Goal: Information Seeking & Learning: Learn about a topic

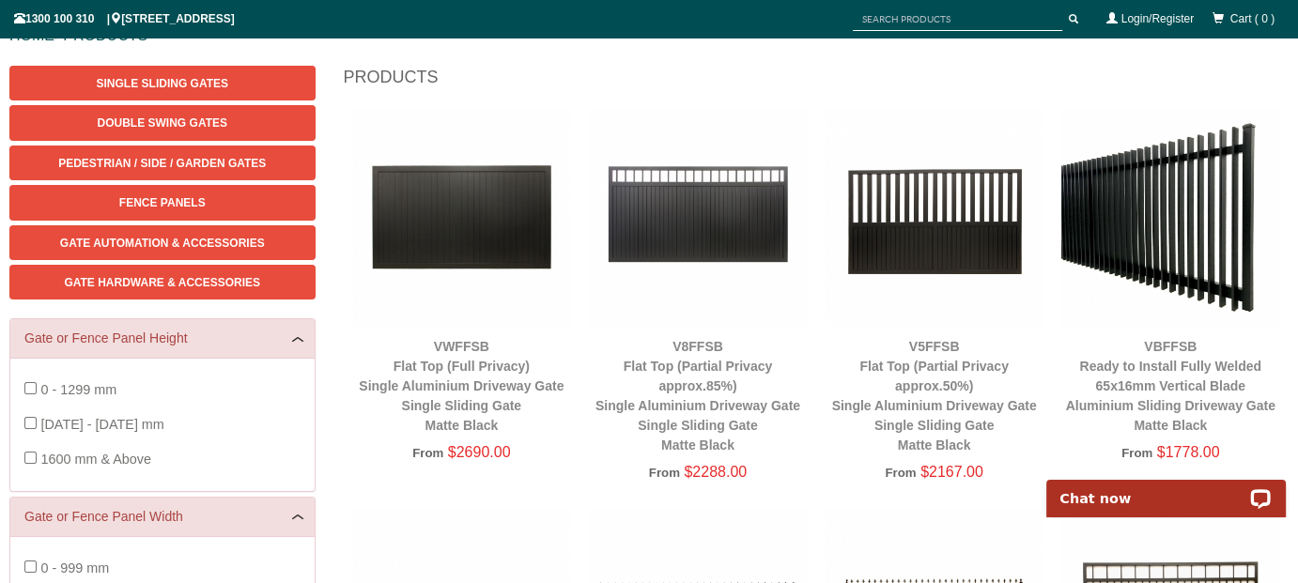
scroll to position [235, 0]
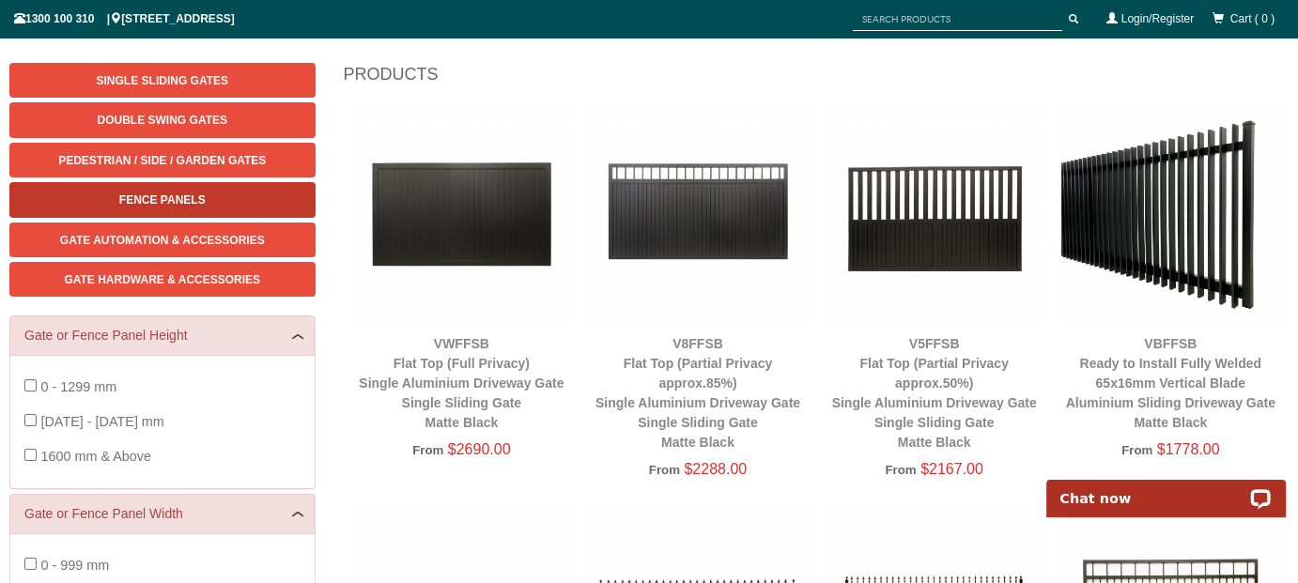
click at [264, 186] on link "Fence Panels" at bounding box center [162, 199] width 306 height 35
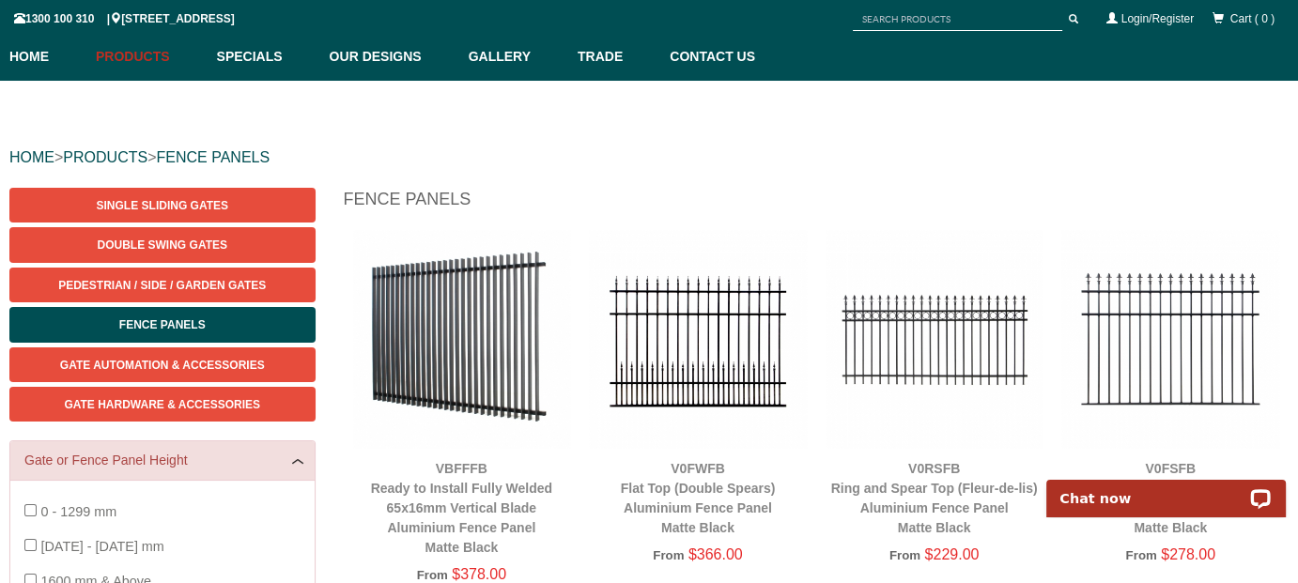
scroll to position [141, 0]
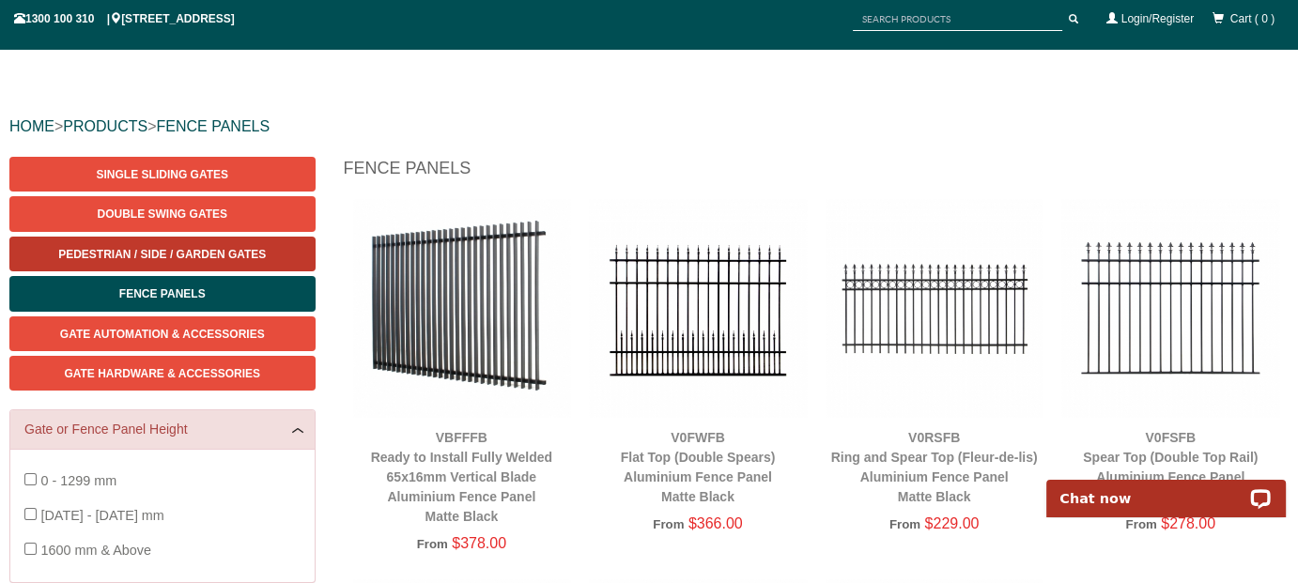
click at [202, 248] on span "Pedestrian / Side / Garden Gates" at bounding box center [162, 254] width 208 height 13
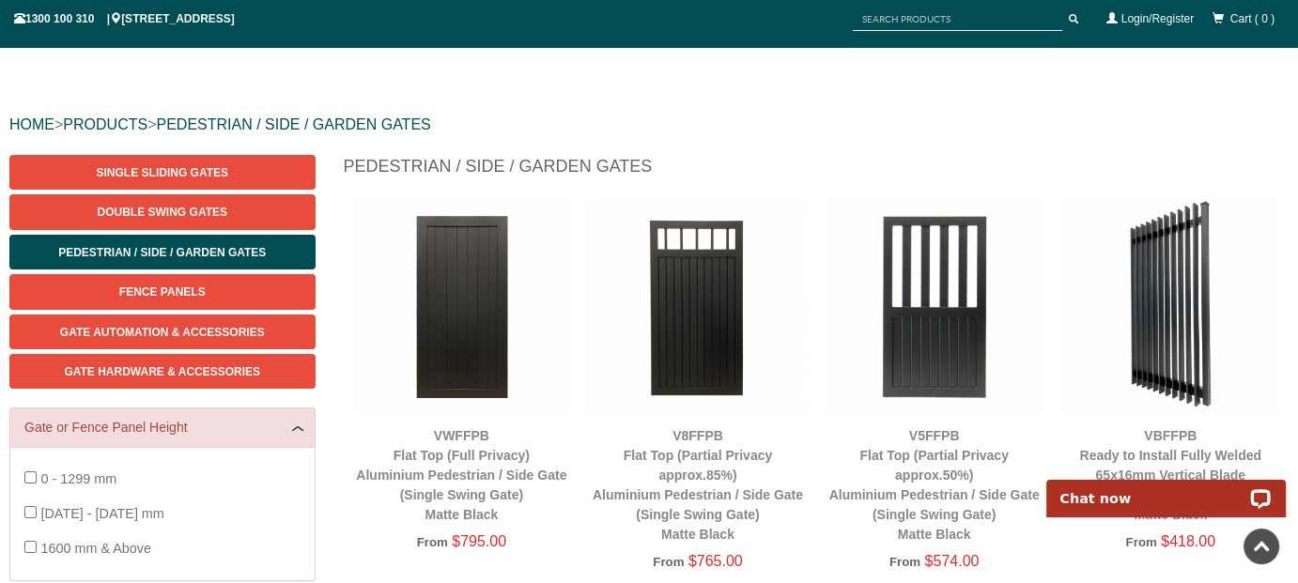
scroll to position [141, 0]
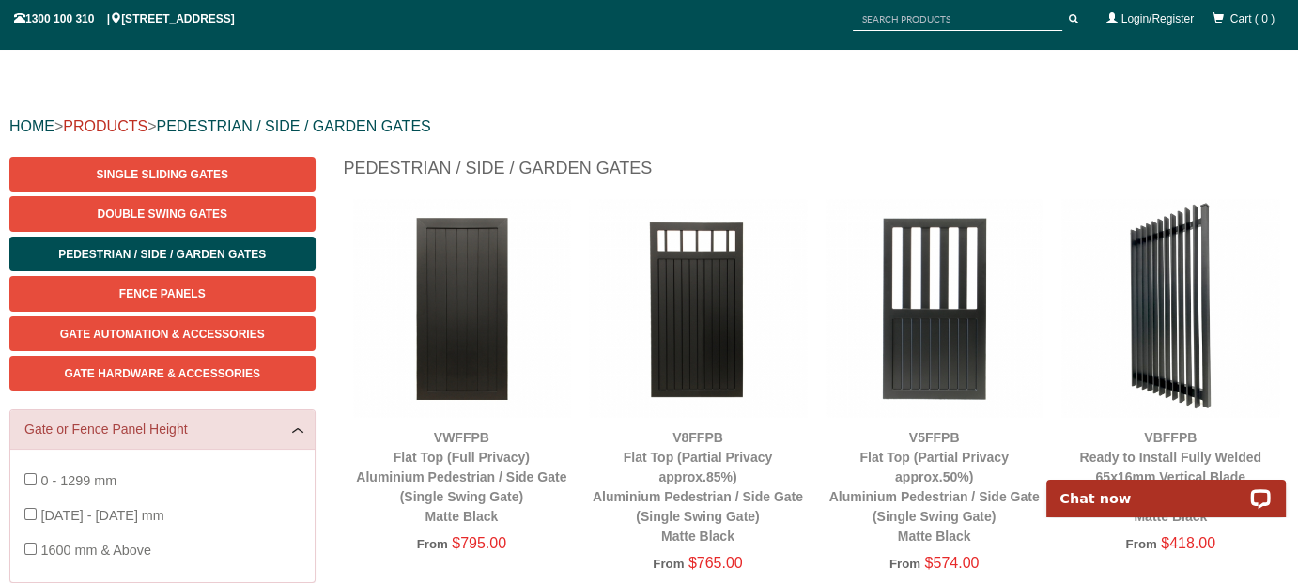
click at [105, 121] on link "PRODUCTS" at bounding box center [105, 126] width 85 height 16
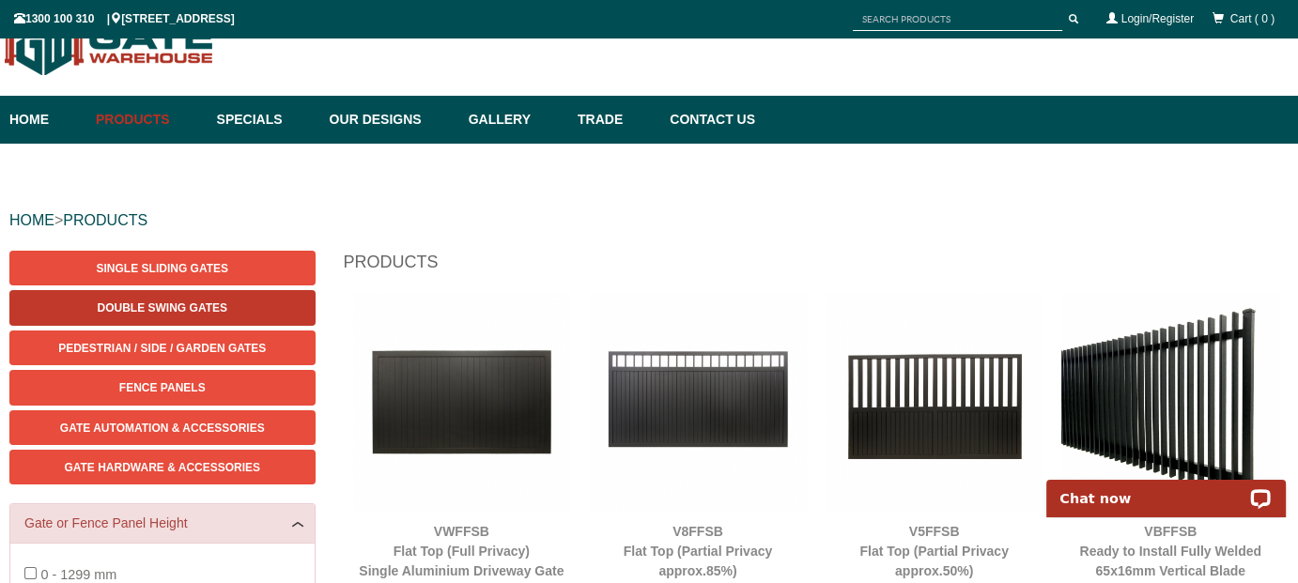
click at [219, 307] on span "Double Swing Gates" at bounding box center [163, 308] width 130 height 13
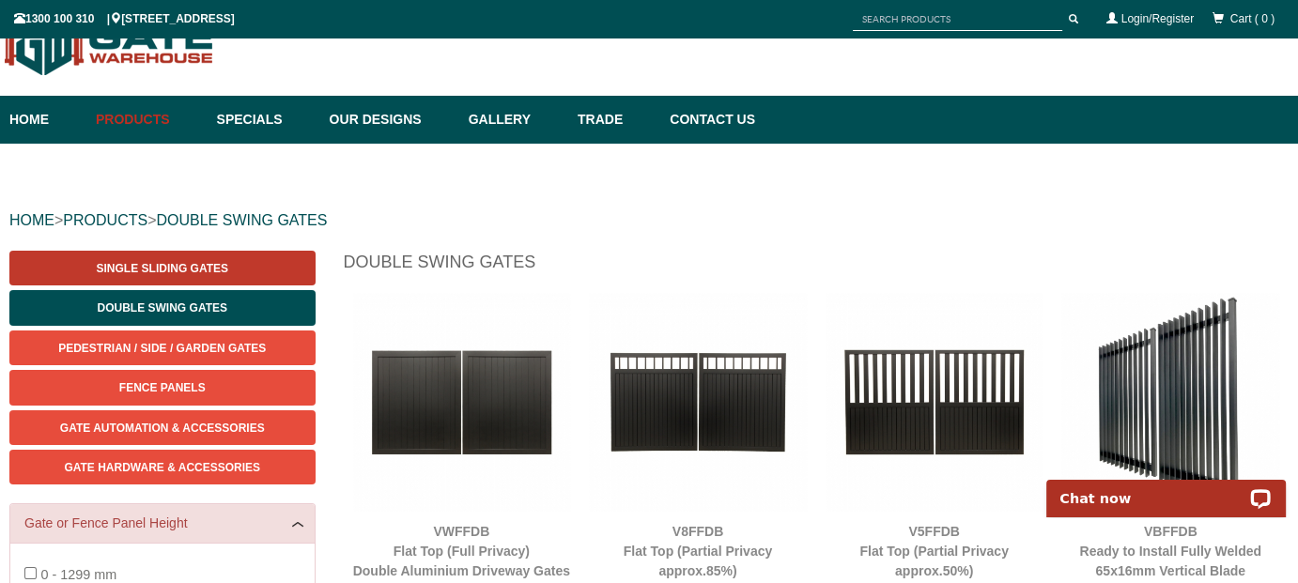
click at [242, 264] on link "Single Sliding Gates" at bounding box center [162, 268] width 306 height 35
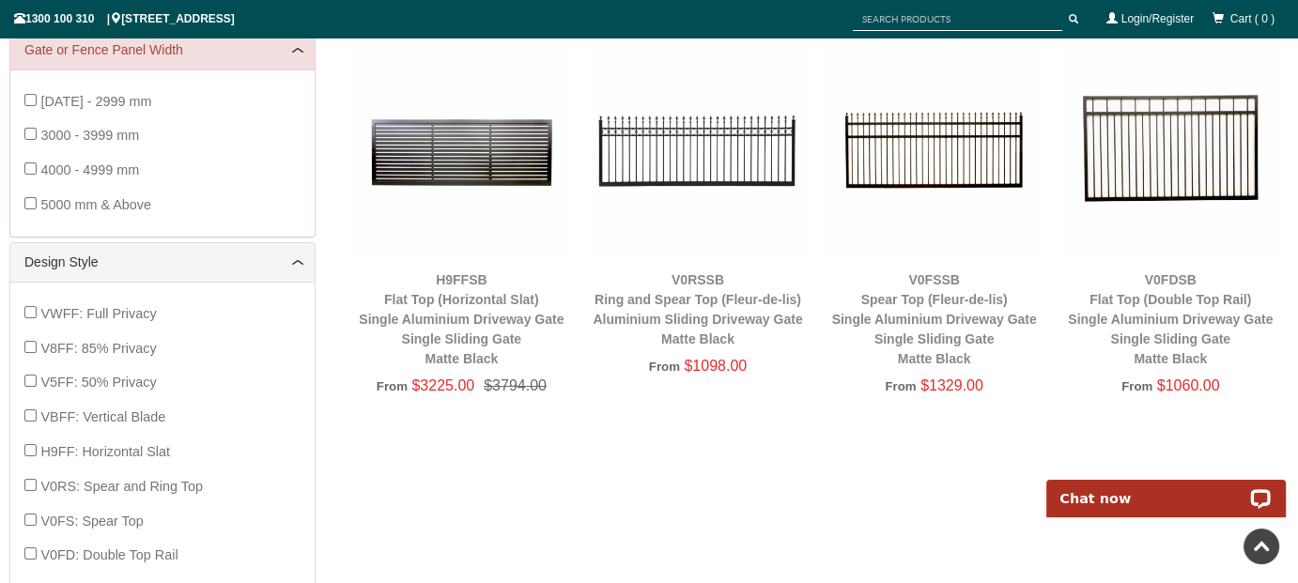
scroll to position [705, 0]
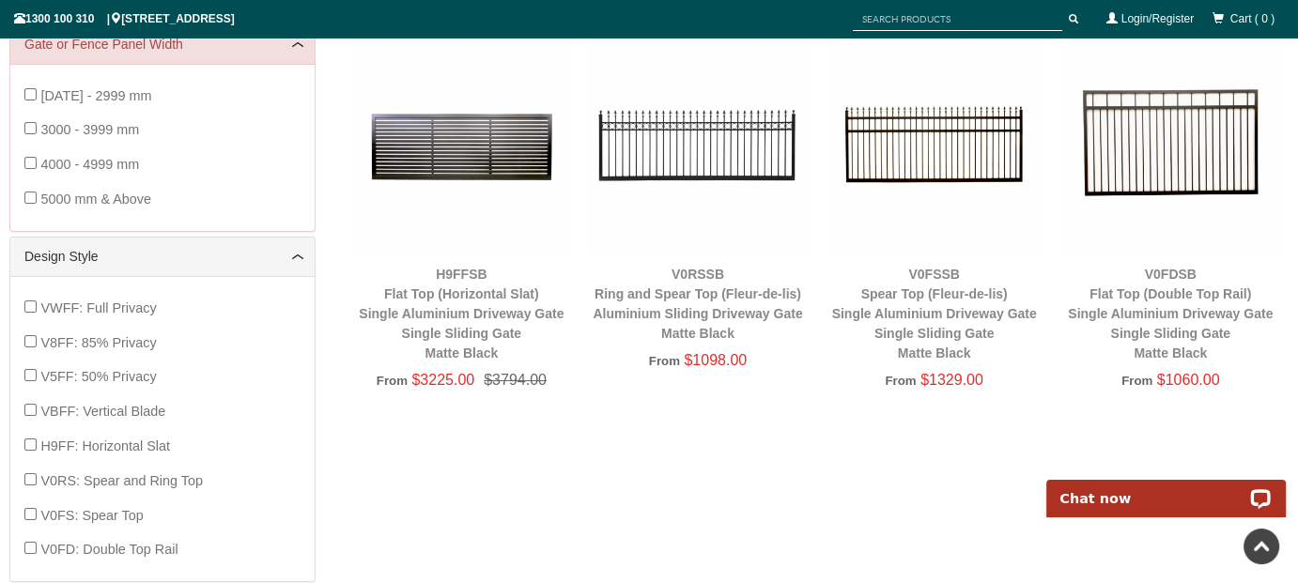
click at [513, 157] on img at bounding box center [462, 145] width 218 height 218
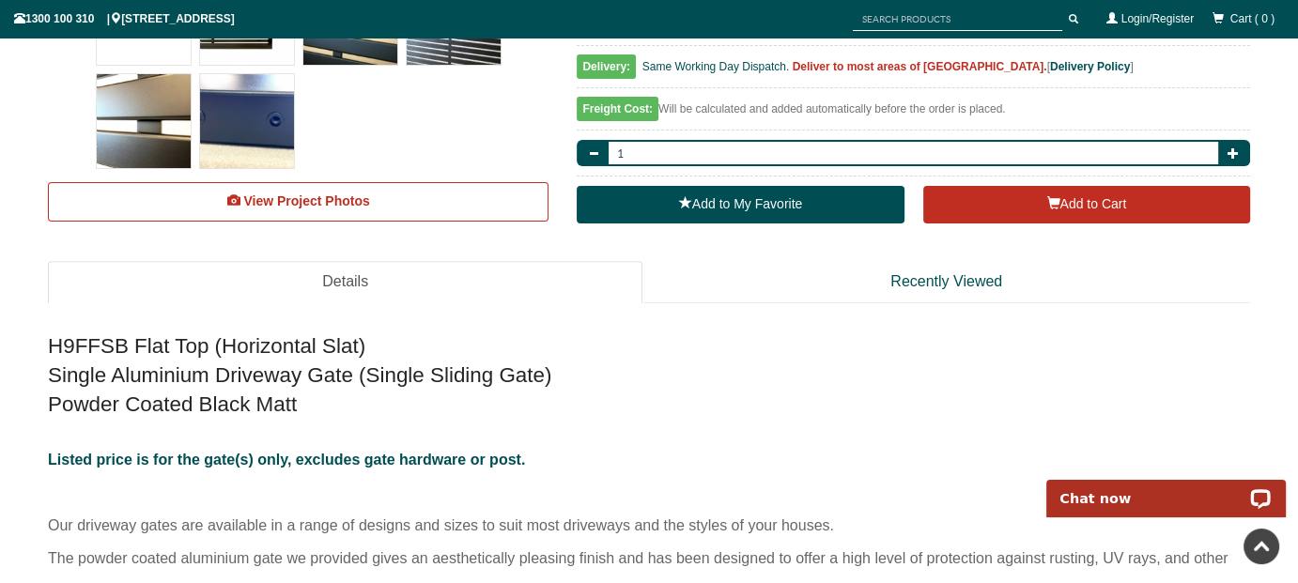
scroll to position [799, 0]
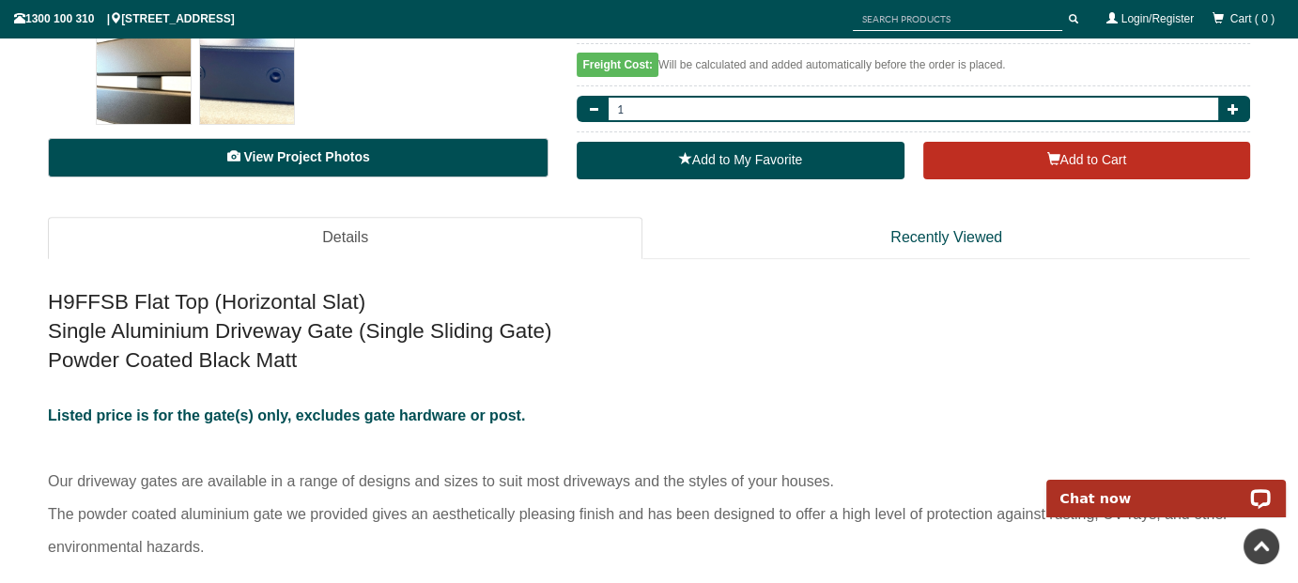
click at [293, 159] on span "View Project Photos" at bounding box center [306, 156] width 126 height 15
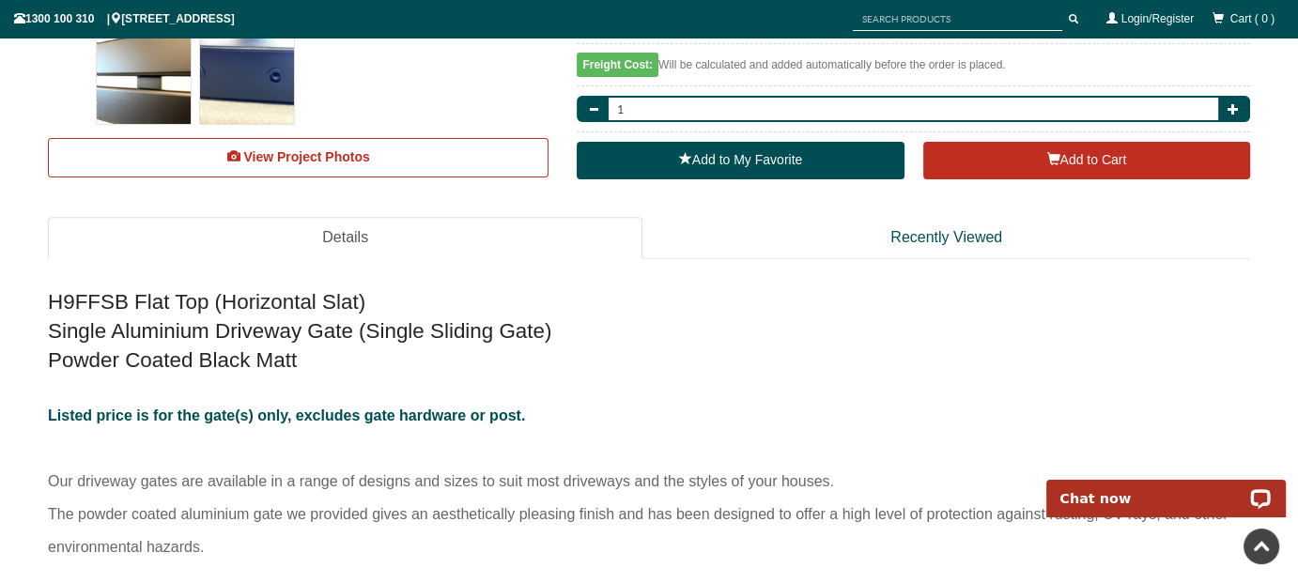
scroll to position [5511, 0]
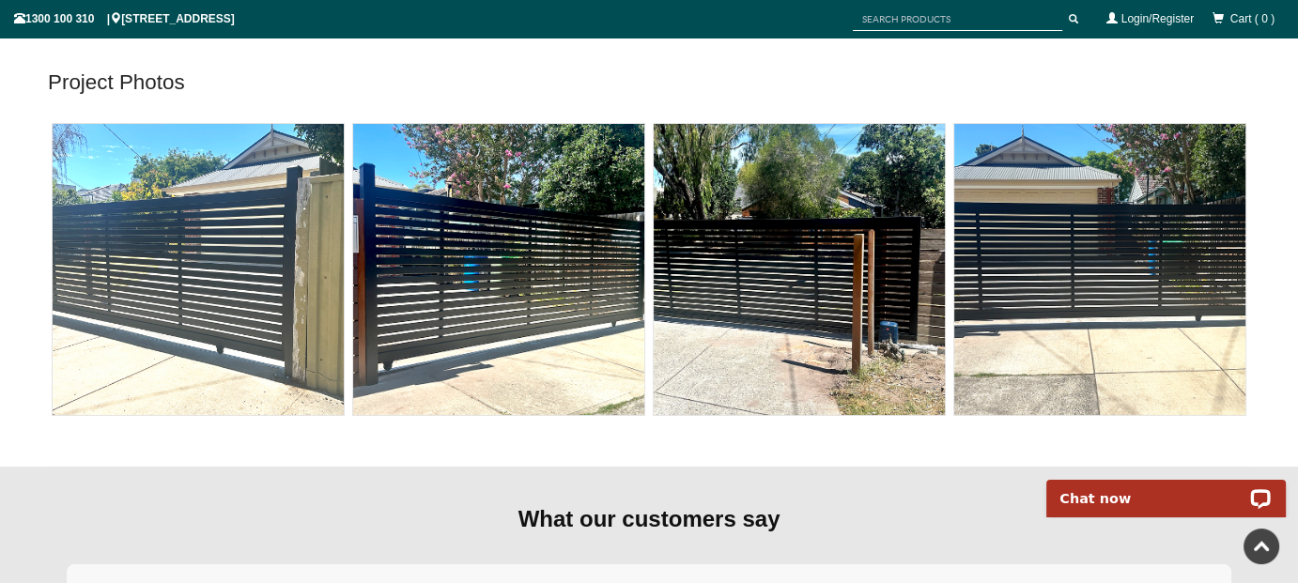
click at [233, 310] on img at bounding box center [198, 269] width 291 height 291
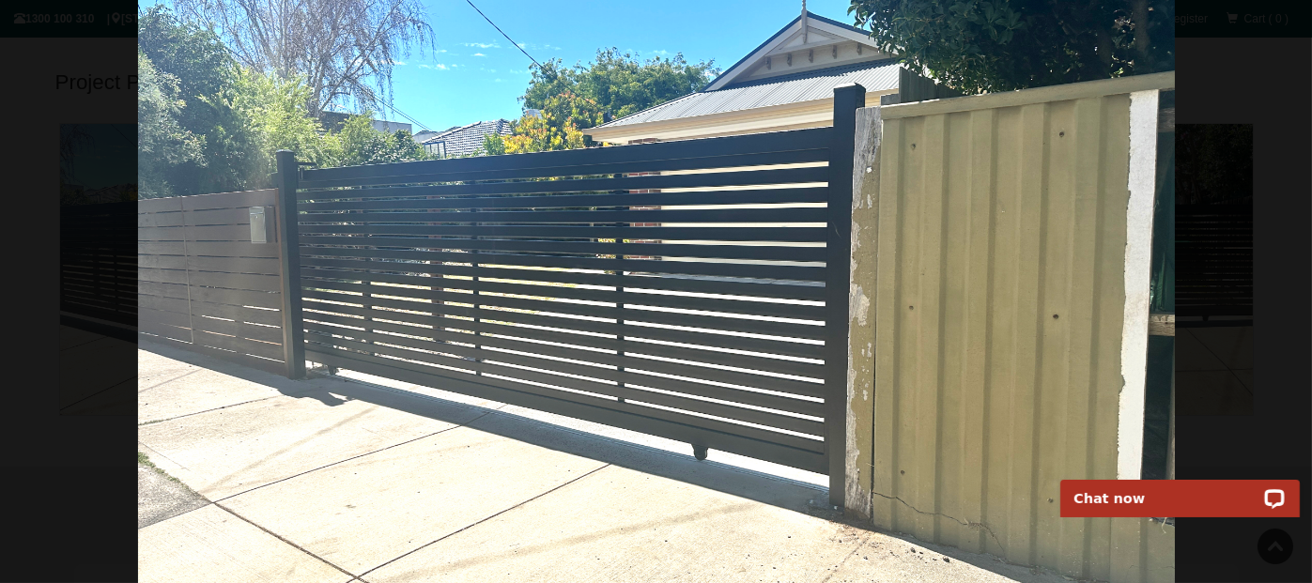
click at [919, 390] on img at bounding box center [656, 291] width 1037 height 583
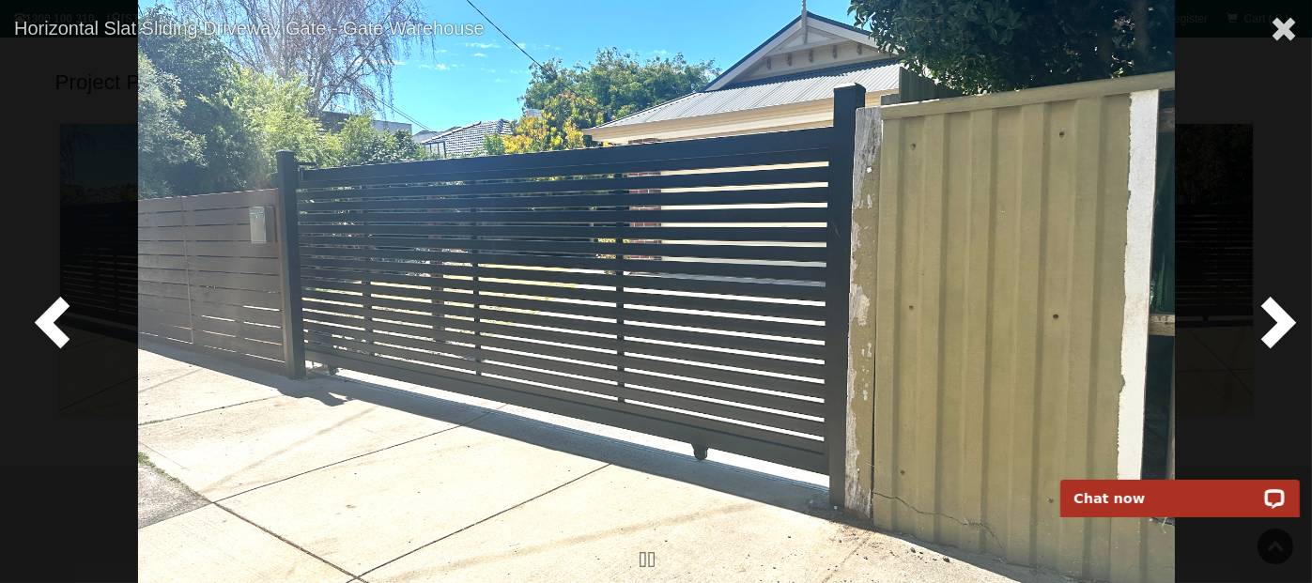
click at [1286, 319] on span at bounding box center [1275, 321] width 56 height 56
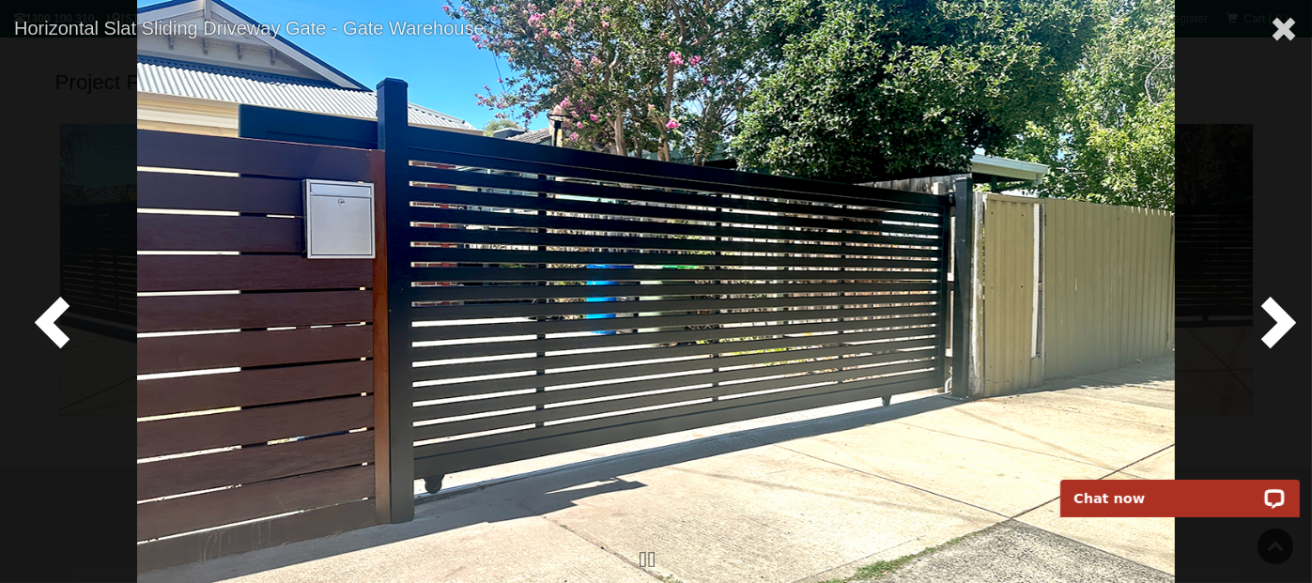
click at [1286, 319] on span at bounding box center [1275, 321] width 56 height 56
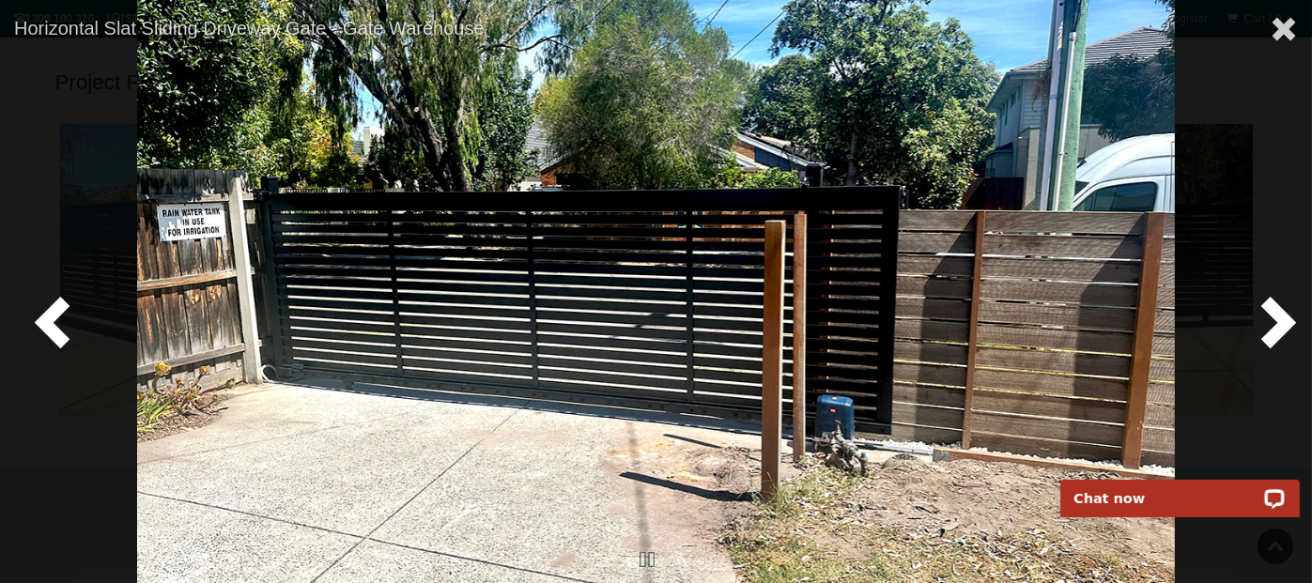
click at [1286, 319] on span at bounding box center [1275, 321] width 56 height 56
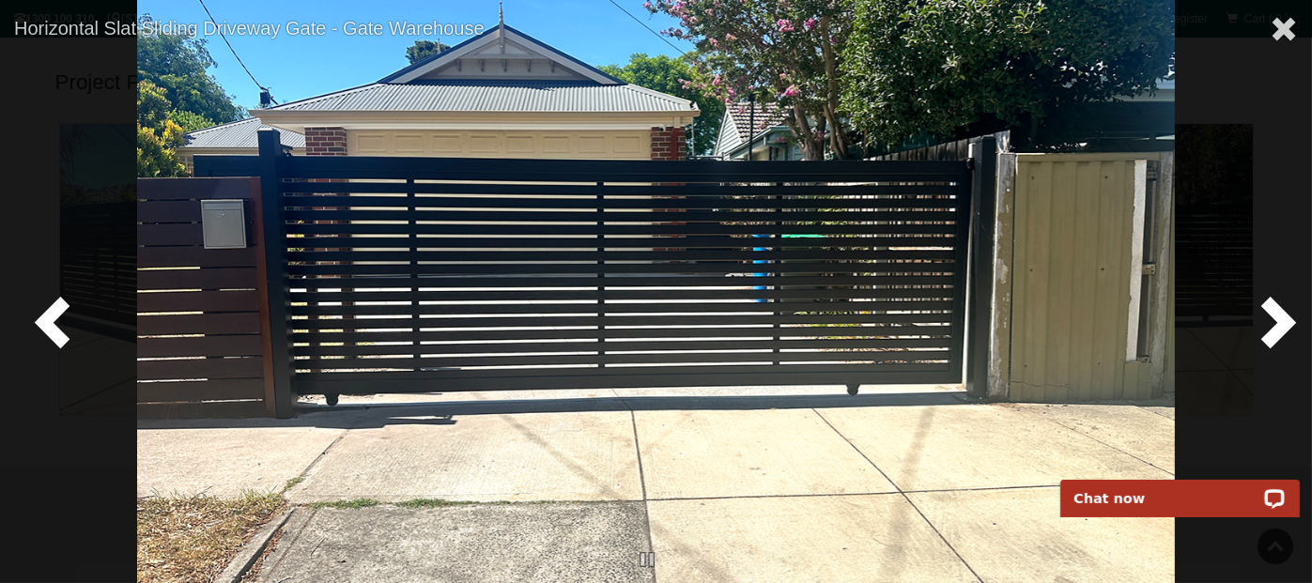
click at [1286, 319] on span at bounding box center [1275, 321] width 56 height 56
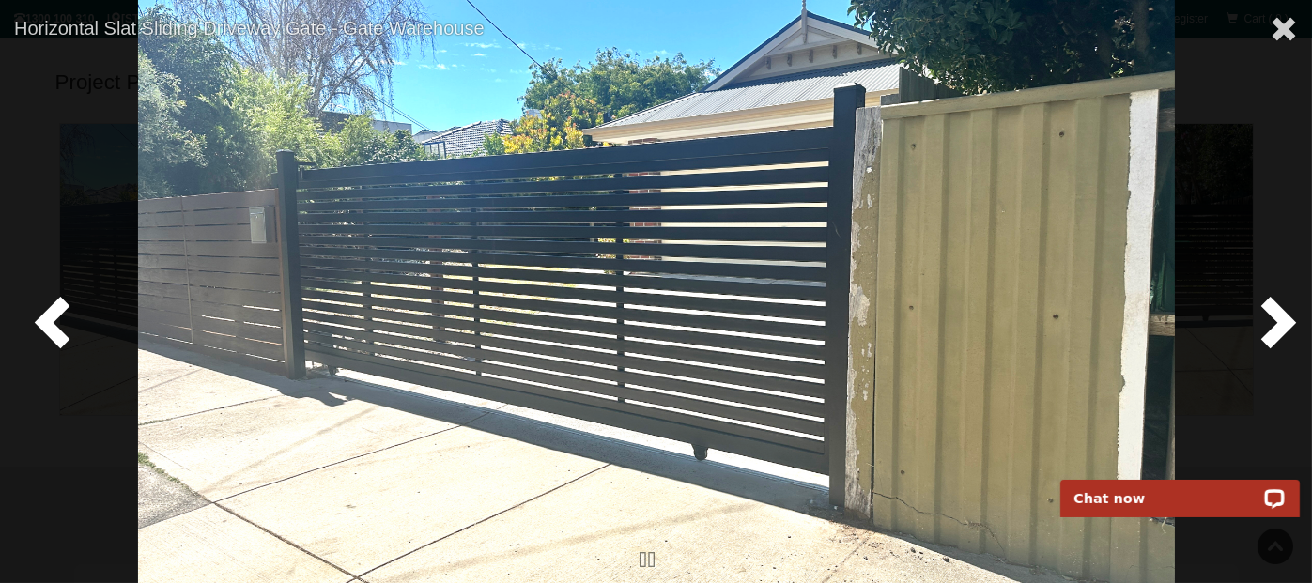
click at [1286, 319] on span at bounding box center [1275, 321] width 56 height 56
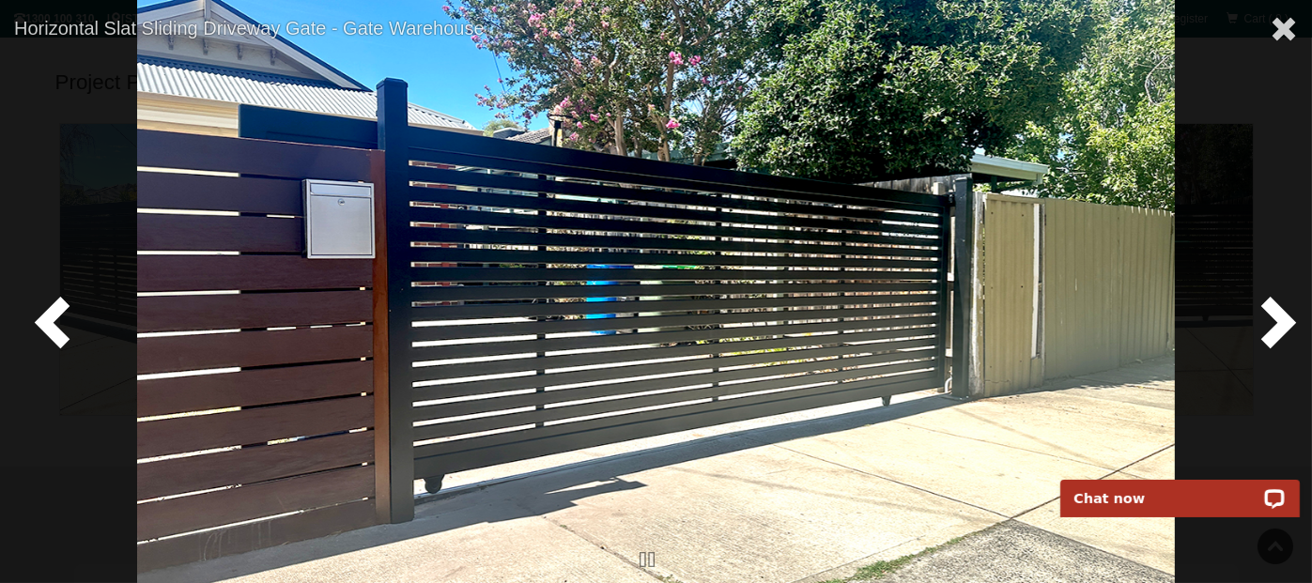
click at [1286, 319] on span at bounding box center [1275, 321] width 56 height 56
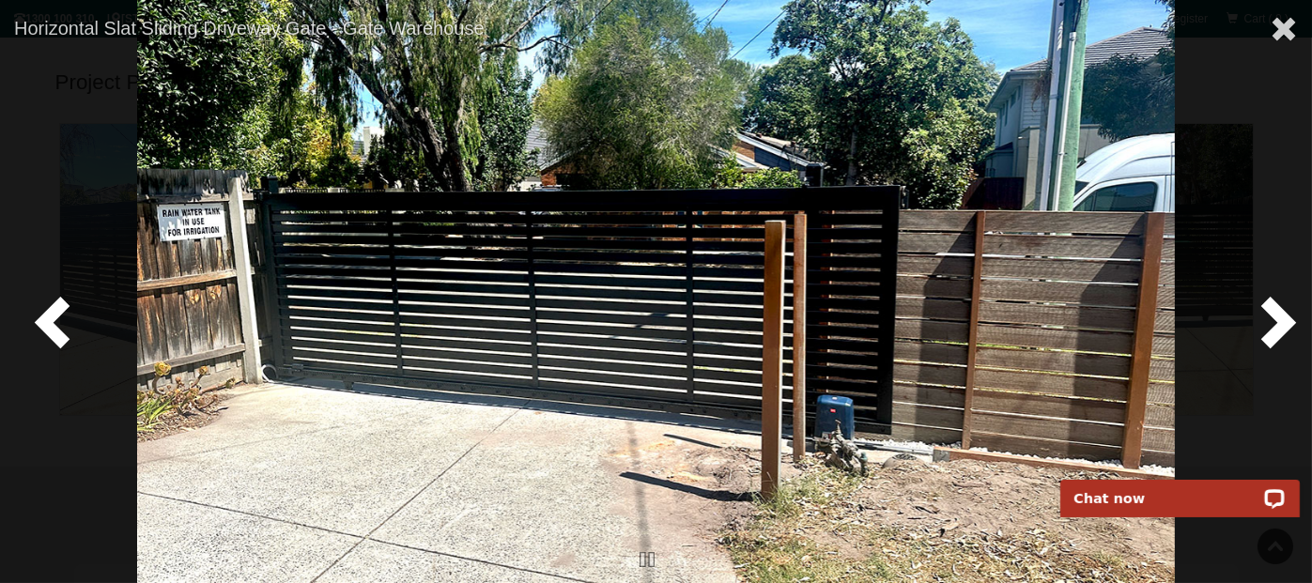
click at [1286, 319] on span at bounding box center [1275, 321] width 56 height 56
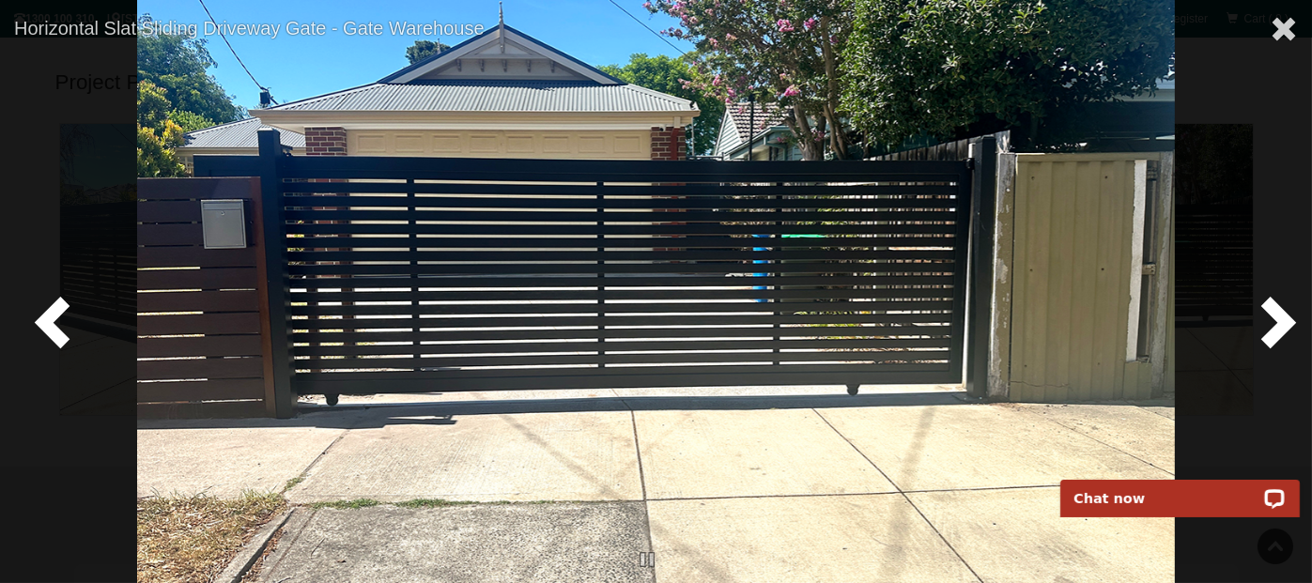
click at [1287, 319] on span at bounding box center [1275, 321] width 56 height 56
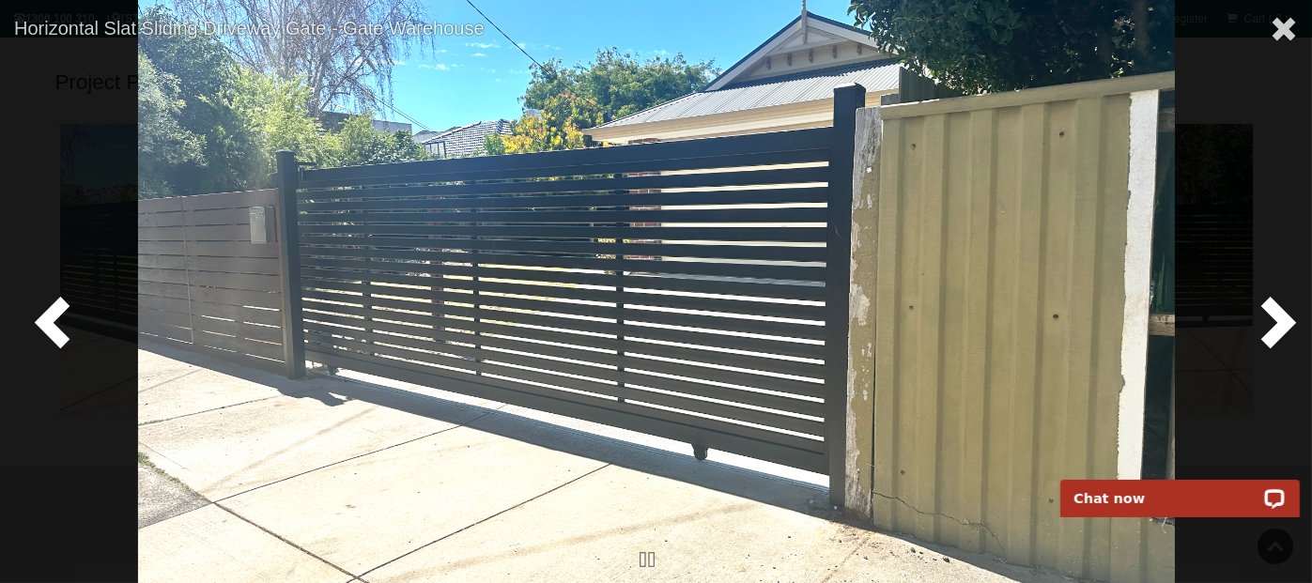
click at [1287, 319] on span at bounding box center [1275, 321] width 56 height 56
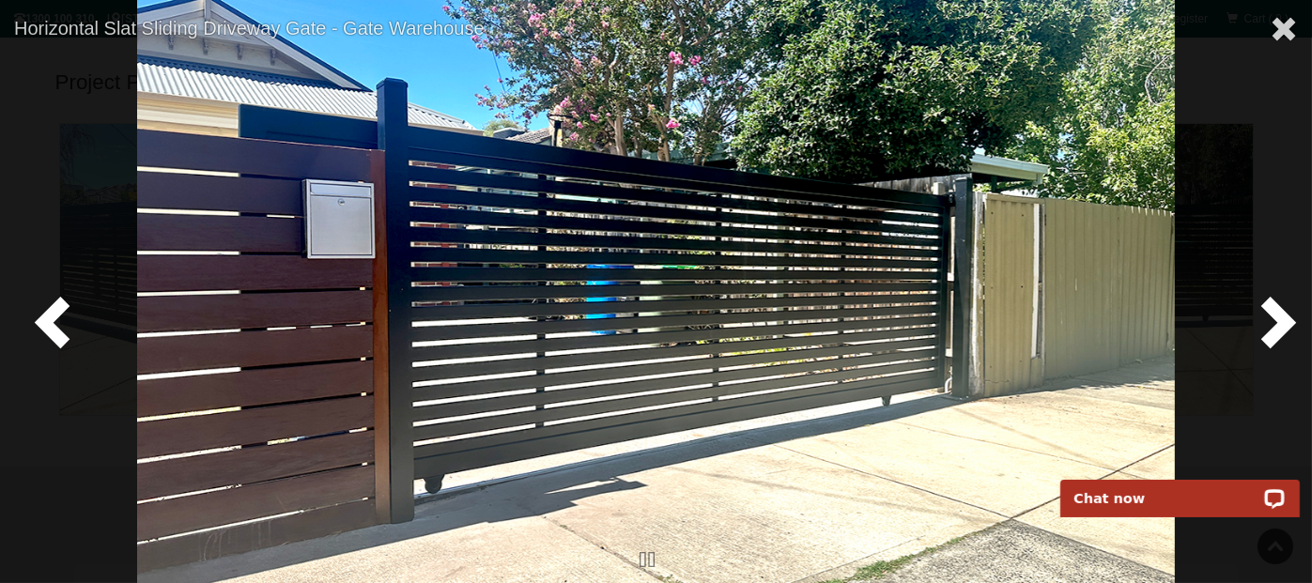
click at [1287, 319] on span at bounding box center [1275, 321] width 56 height 56
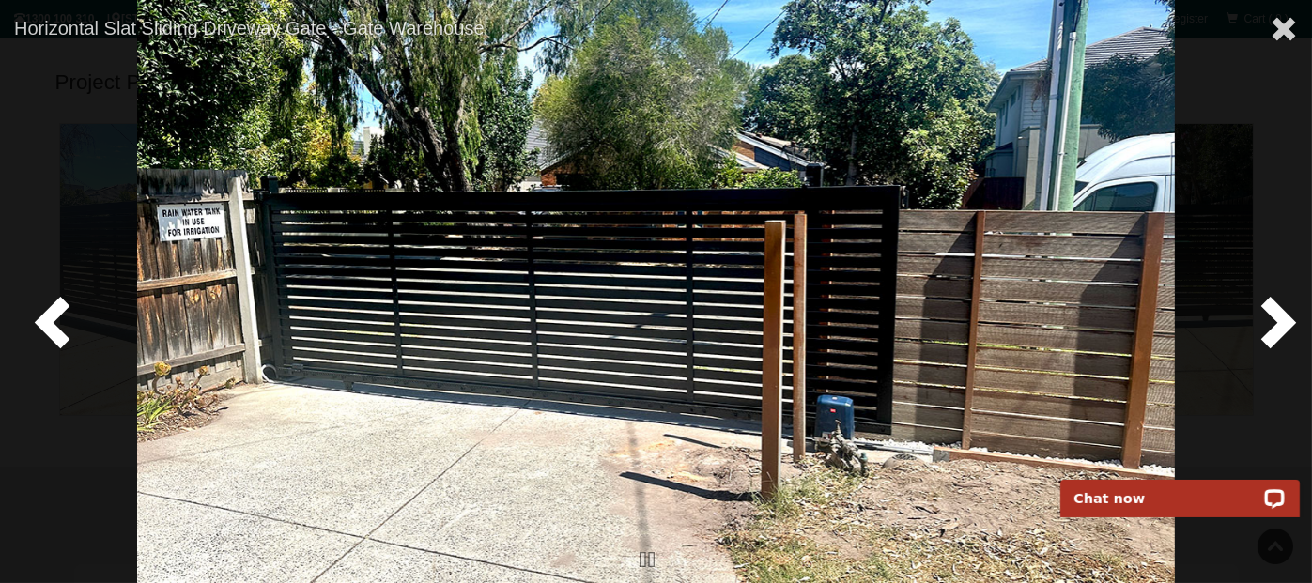
click at [1287, 319] on span at bounding box center [1275, 321] width 56 height 56
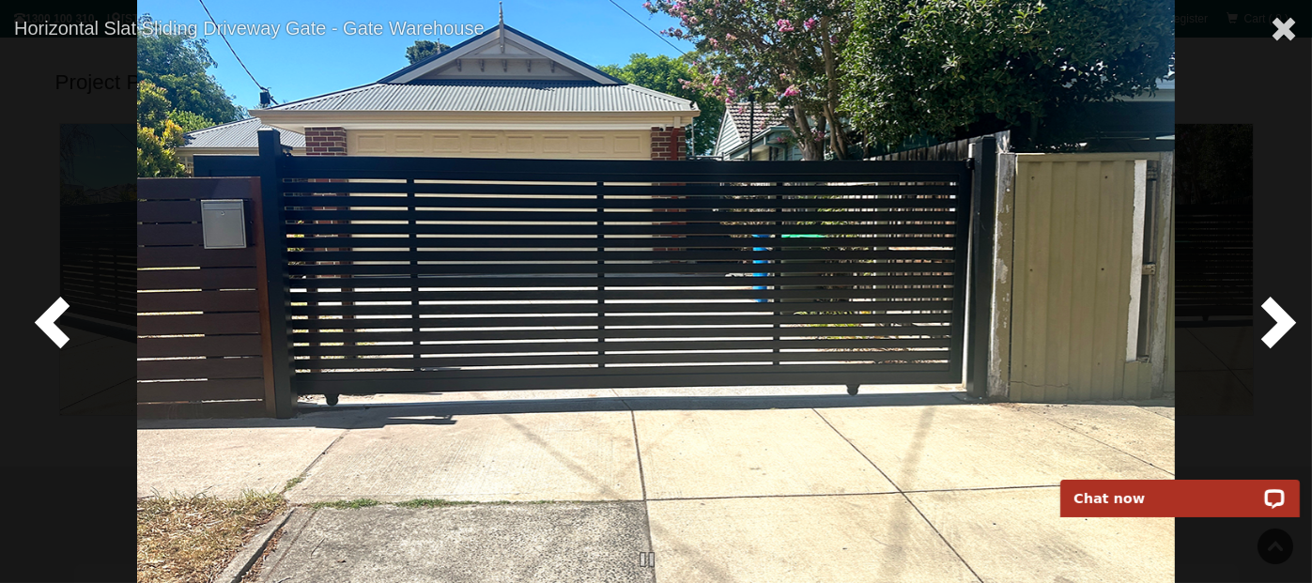
click at [1288, 319] on span at bounding box center [1275, 321] width 56 height 56
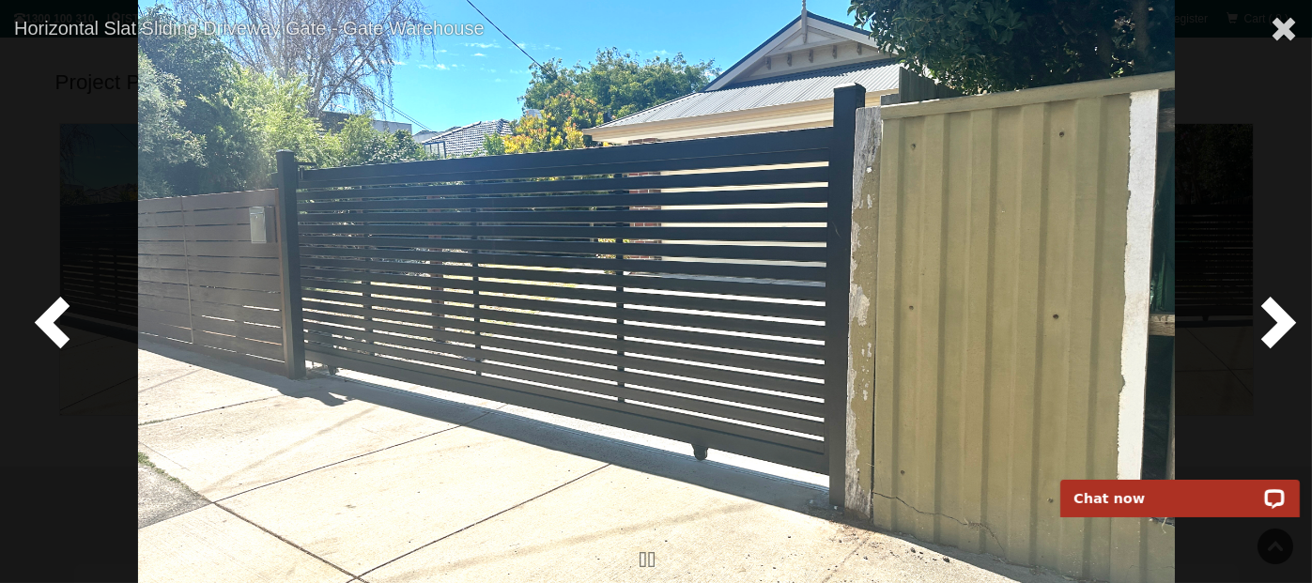
click at [1288, 319] on span at bounding box center [1275, 321] width 56 height 56
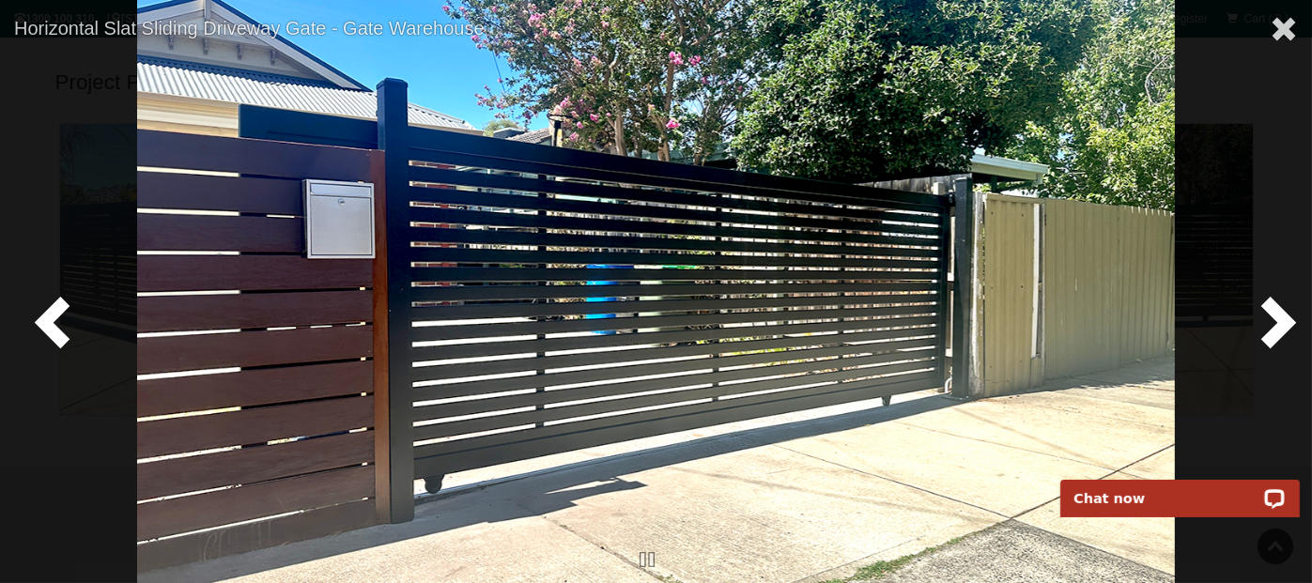
click at [1280, 327] on span at bounding box center [1275, 321] width 56 height 56
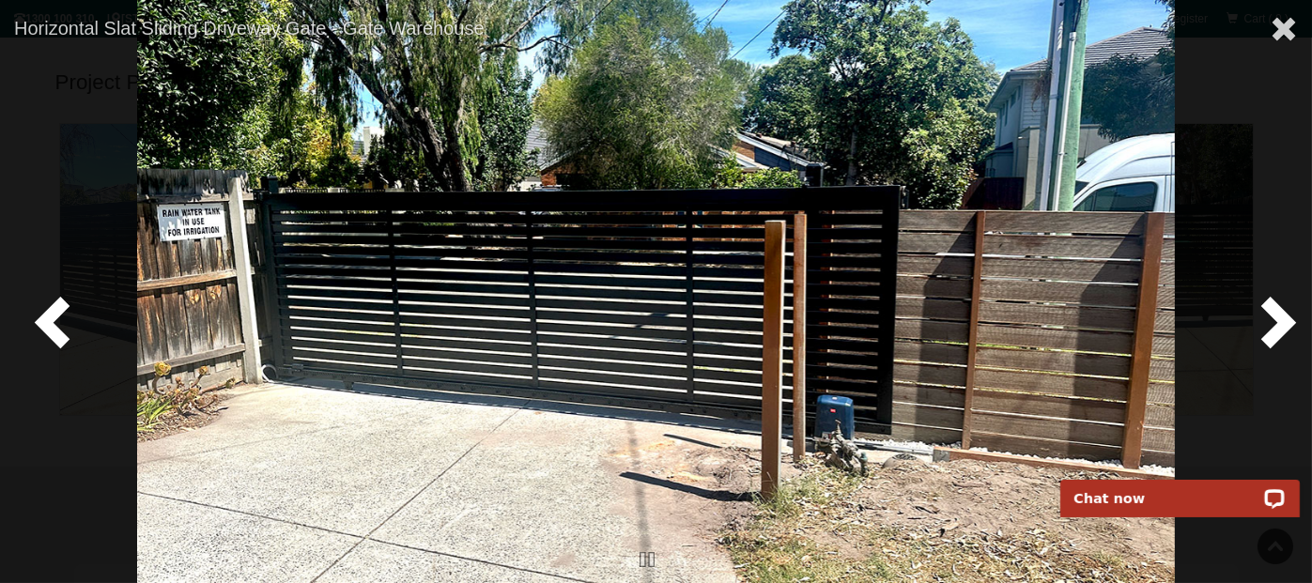
click at [1280, 327] on span at bounding box center [1275, 321] width 56 height 56
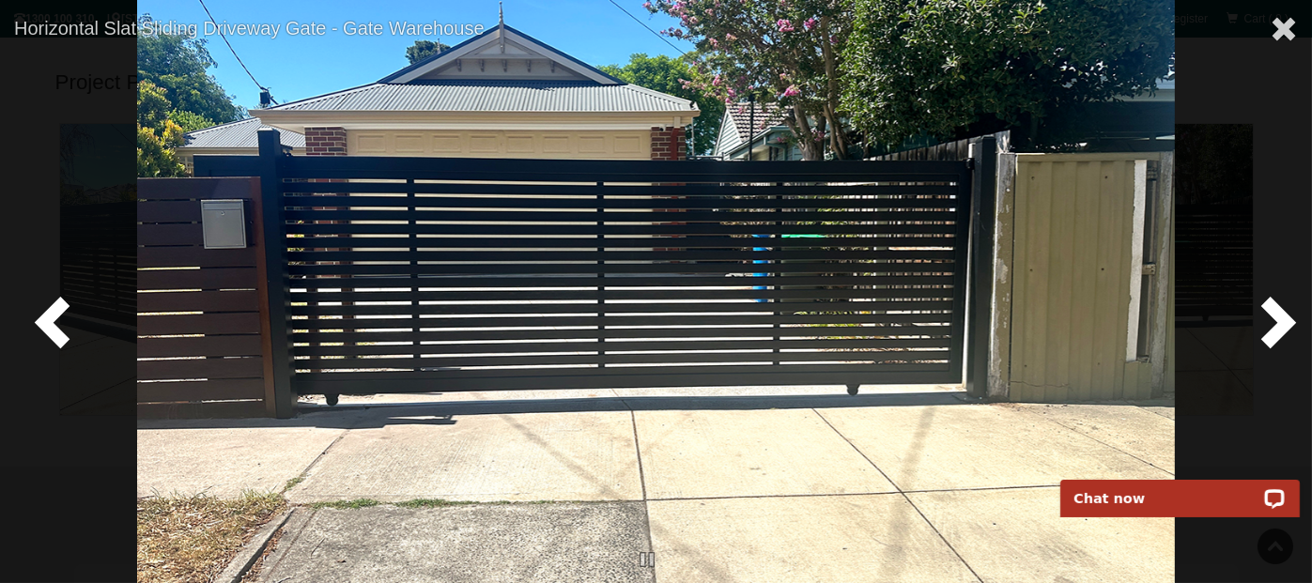
click at [1280, 327] on span at bounding box center [1275, 321] width 56 height 56
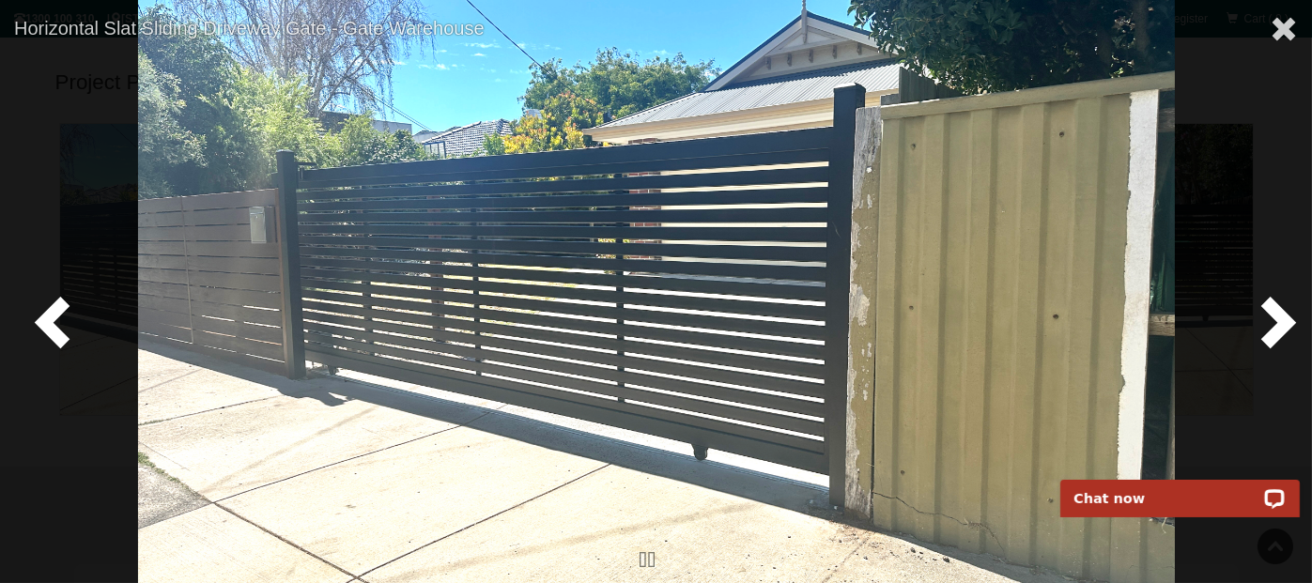
click at [1280, 327] on span at bounding box center [1275, 321] width 56 height 56
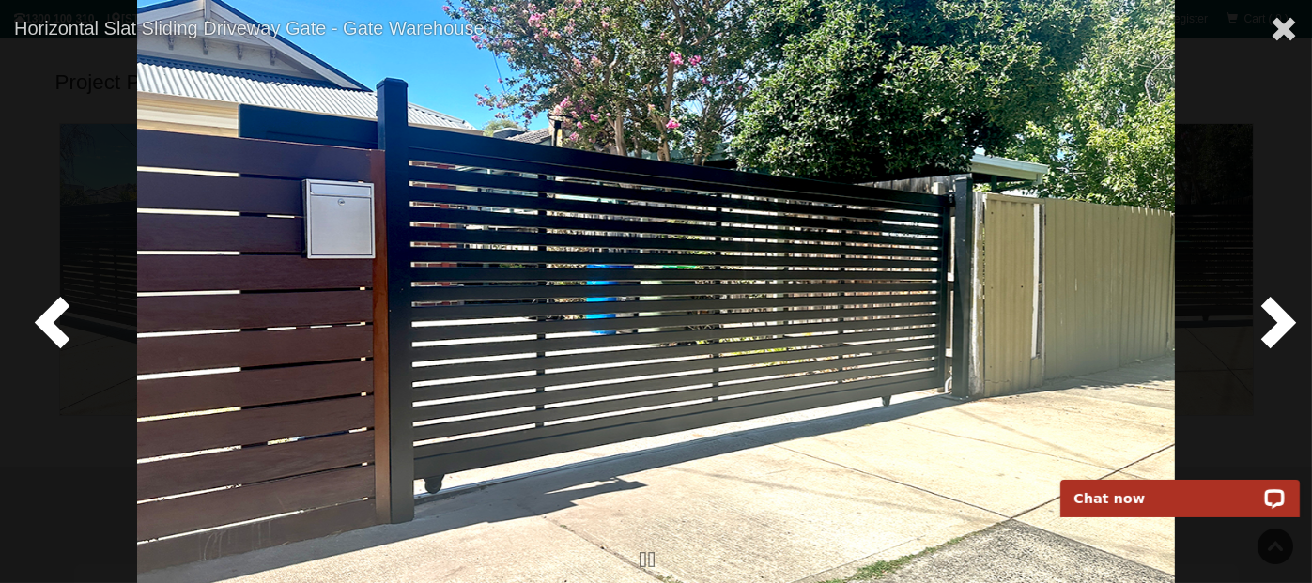
click at [1280, 327] on span at bounding box center [1275, 321] width 56 height 56
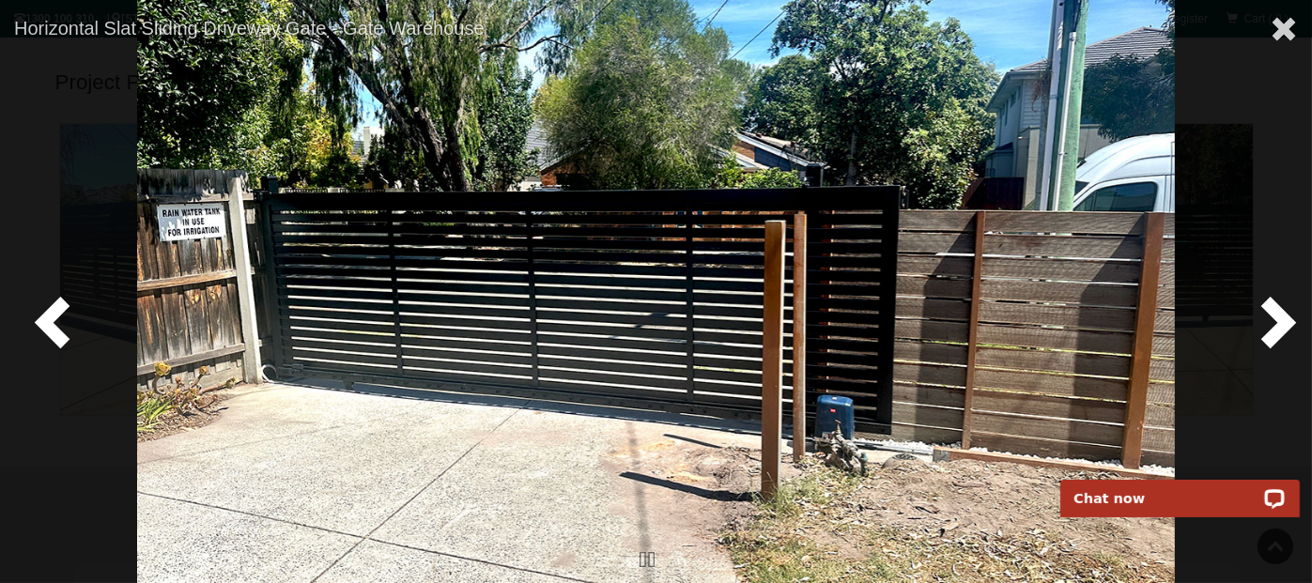
click at [1280, 327] on span at bounding box center [1275, 321] width 56 height 56
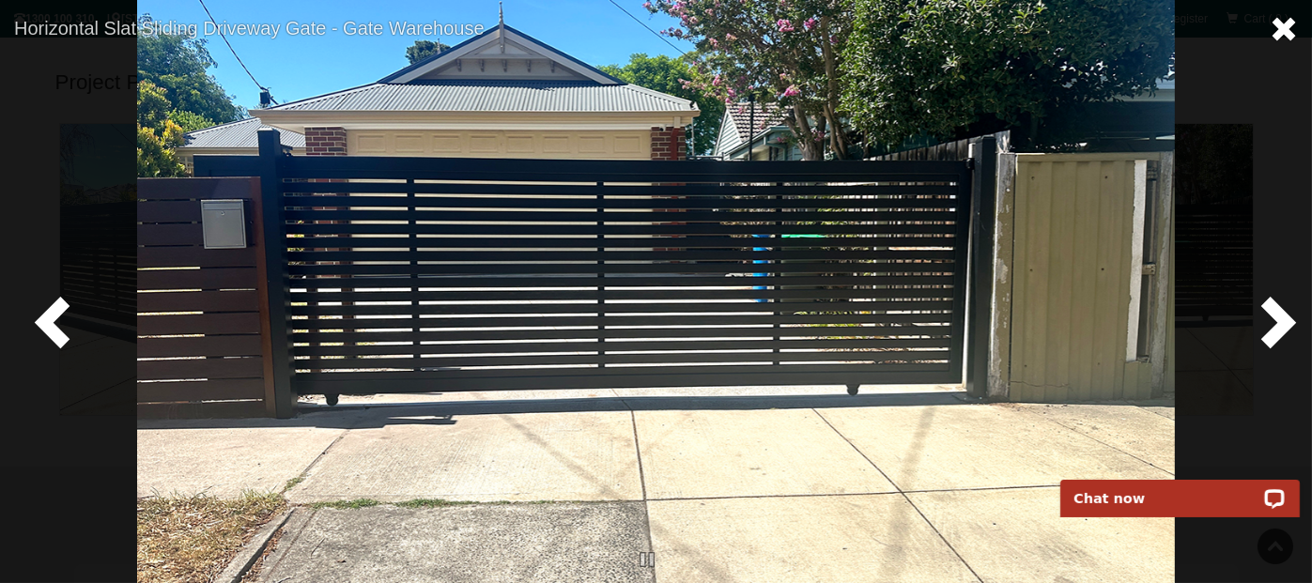
click at [1289, 29] on span at bounding box center [1284, 29] width 28 height 28
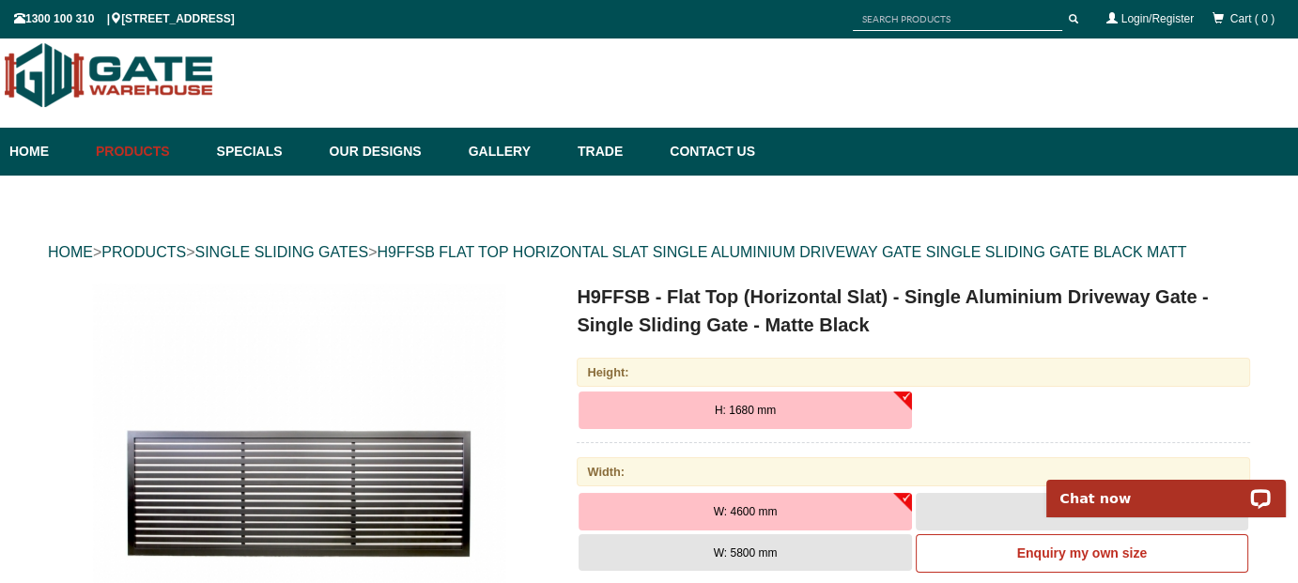
scroll to position [0, 0]
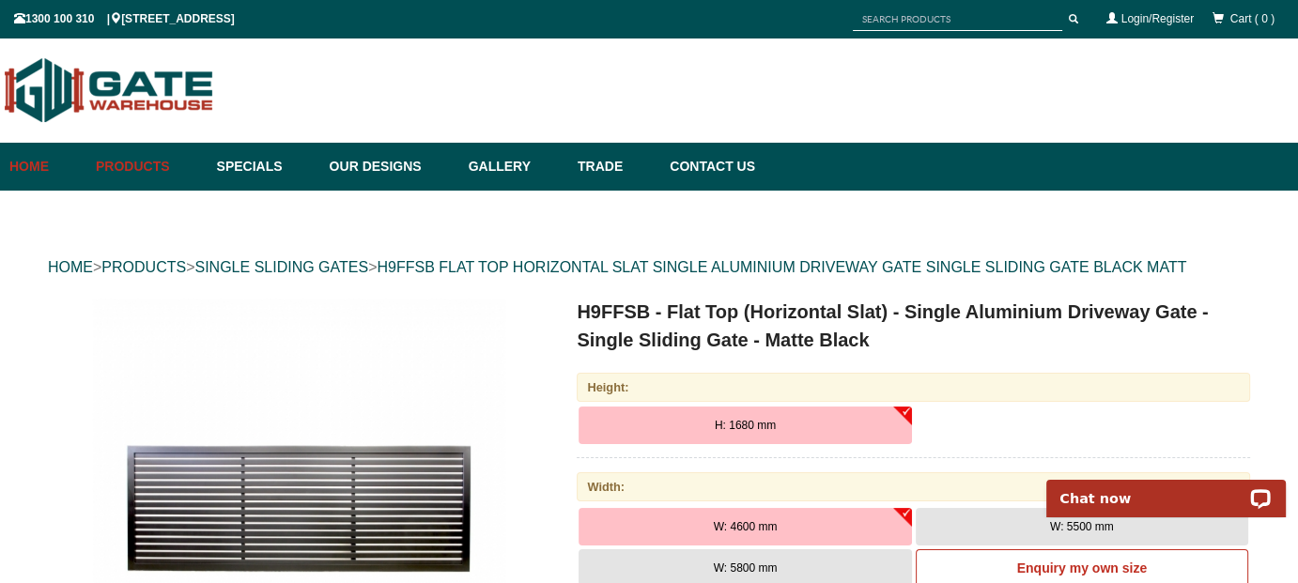
click at [35, 164] on link "Home" at bounding box center [47, 167] width 77 height 48
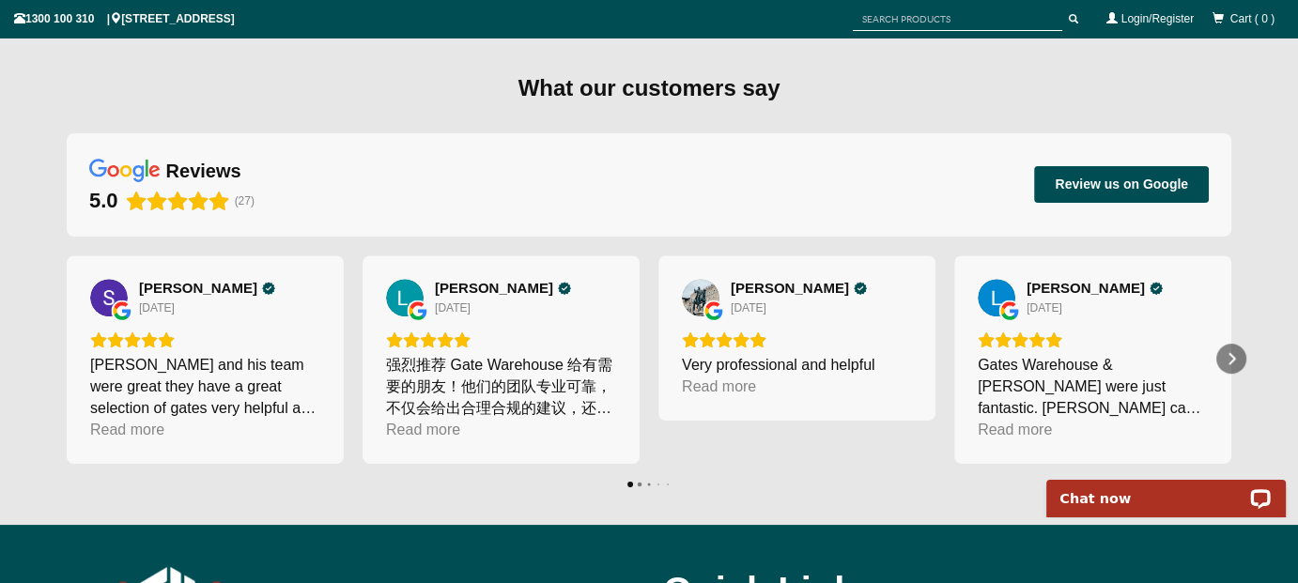
scroll to position [893, 0]
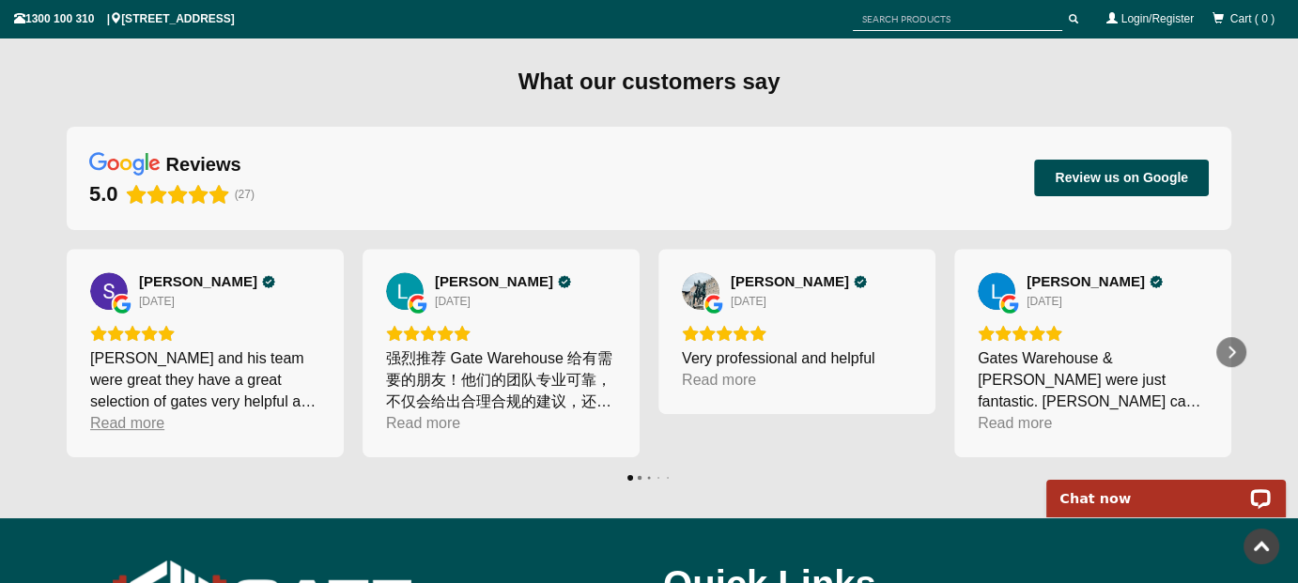
click at [130, 419] on div "Read more" at bounding box center [127, 423] width 74 height 22
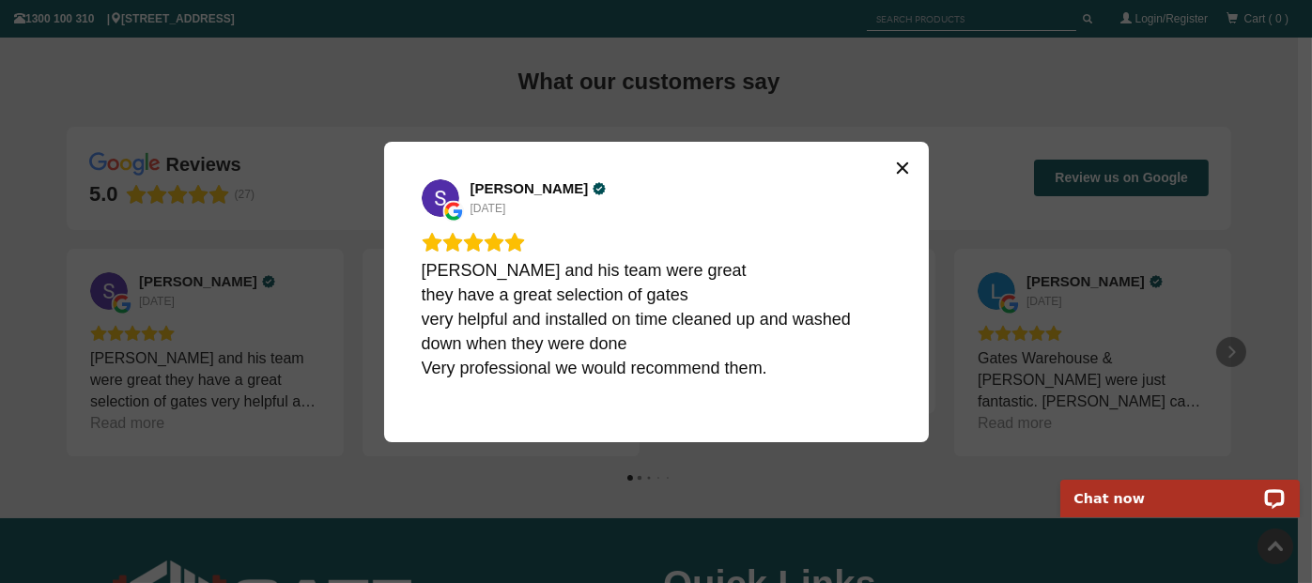
click at [893, 166] on button "Close" at bounding box center [903, 168] width 30 height 30
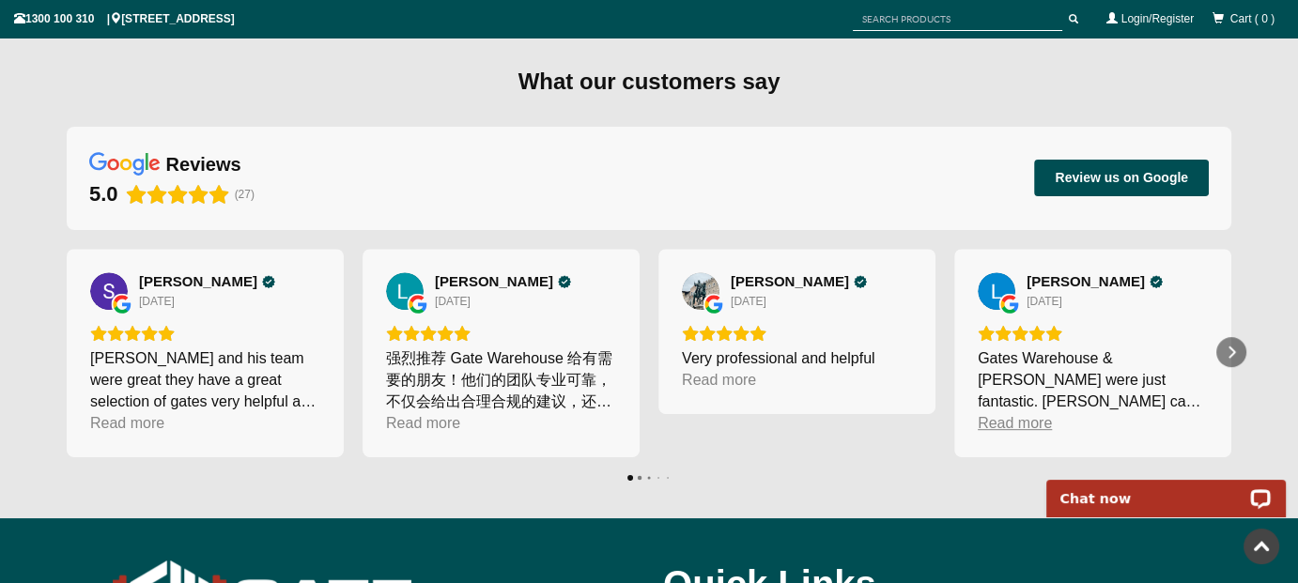
click at [1019, 413] on div "Read more" at bounding box center [1015, 423] width 74 height 22
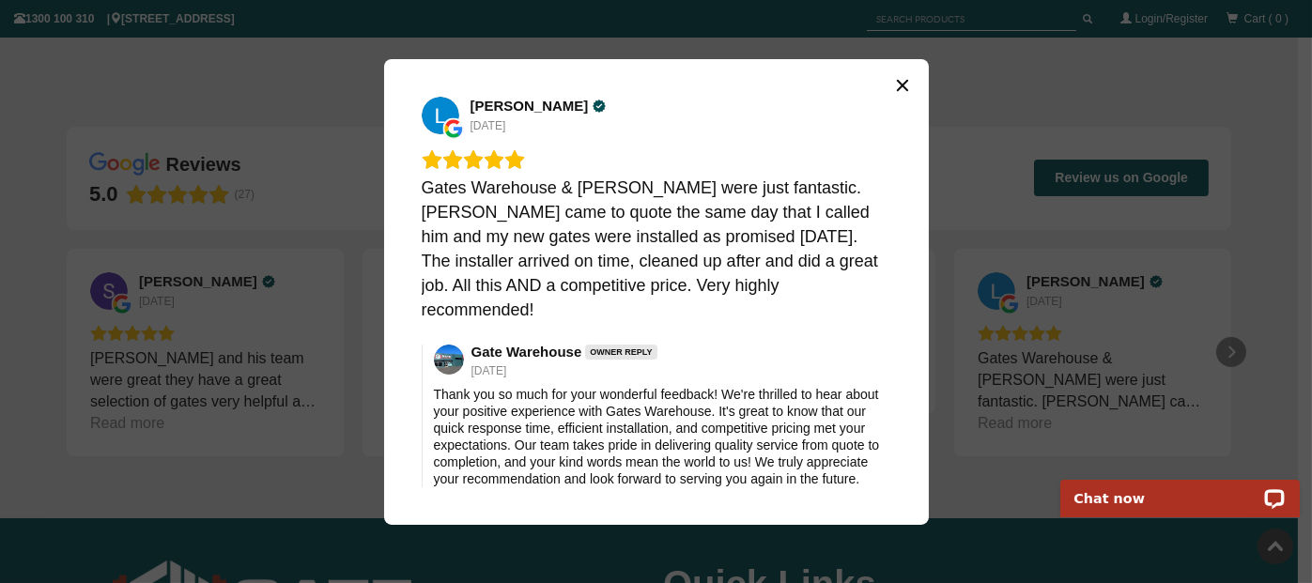
click at [907, 90] on icon "Close" at bounding box center [901, 84] width 11 height 11
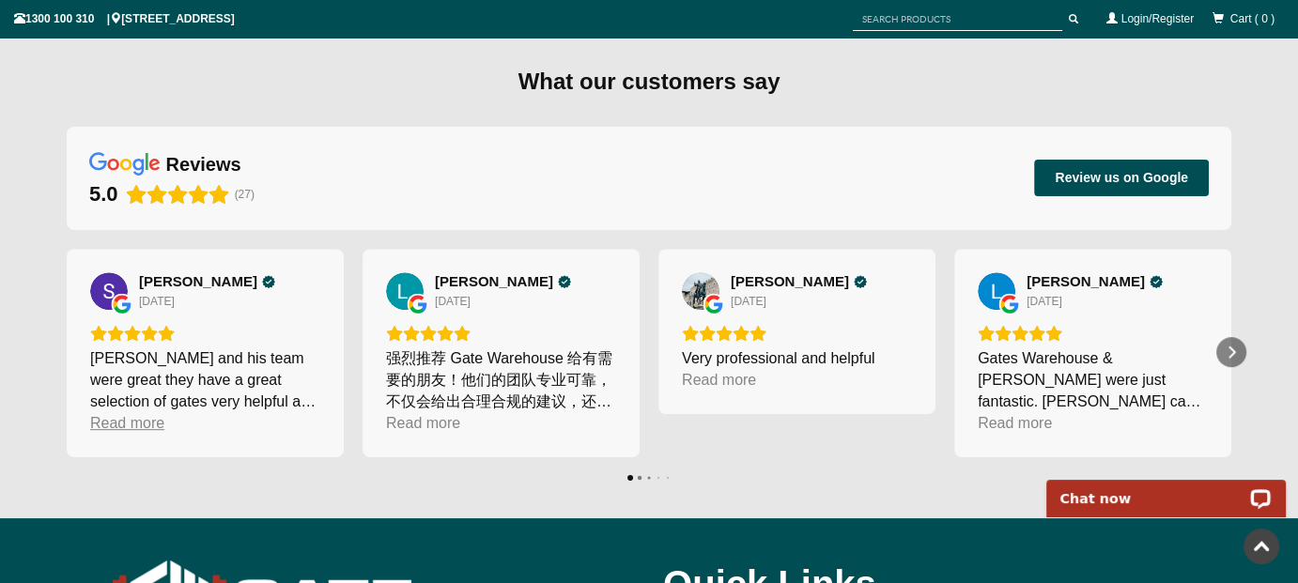
click at [135, 417] on div "Read more" at bounding box center [127, 423] width 74 height 22
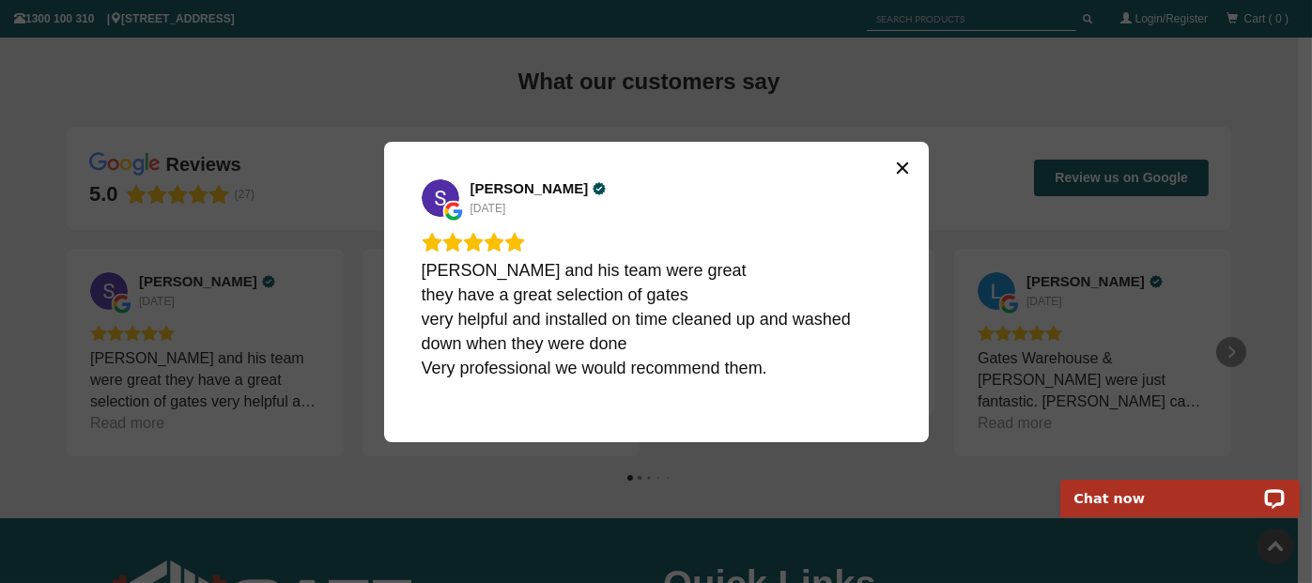
click at [903, 169] on icon "Close" at bounding box center [901, 167] width 11 height 11
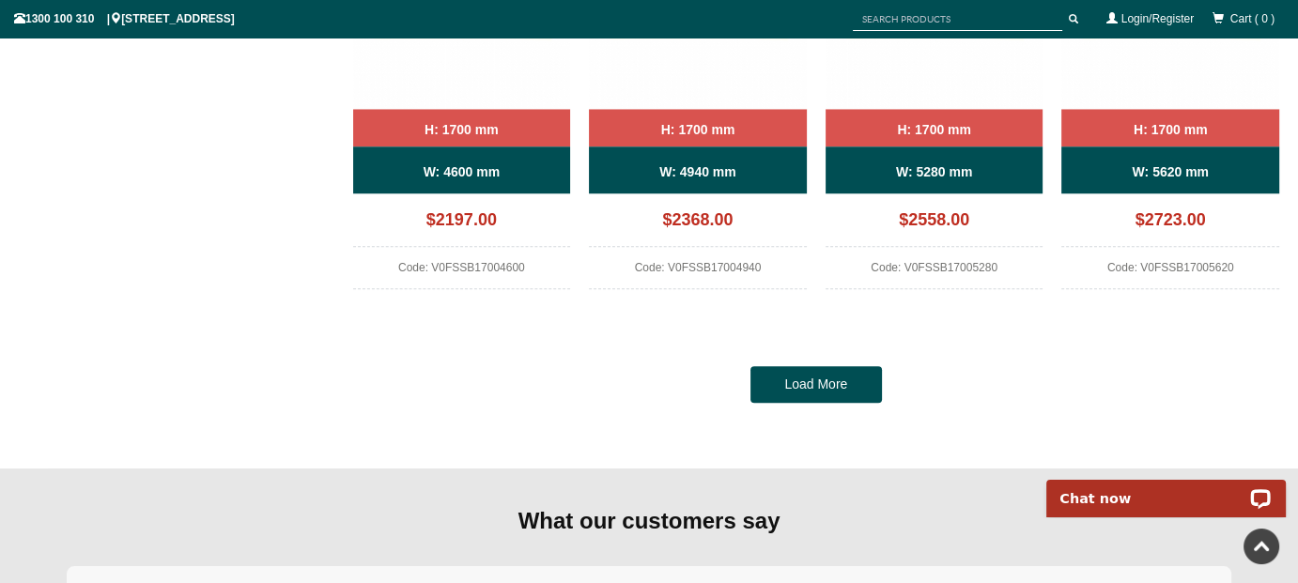
scroll to position [1738, 0]
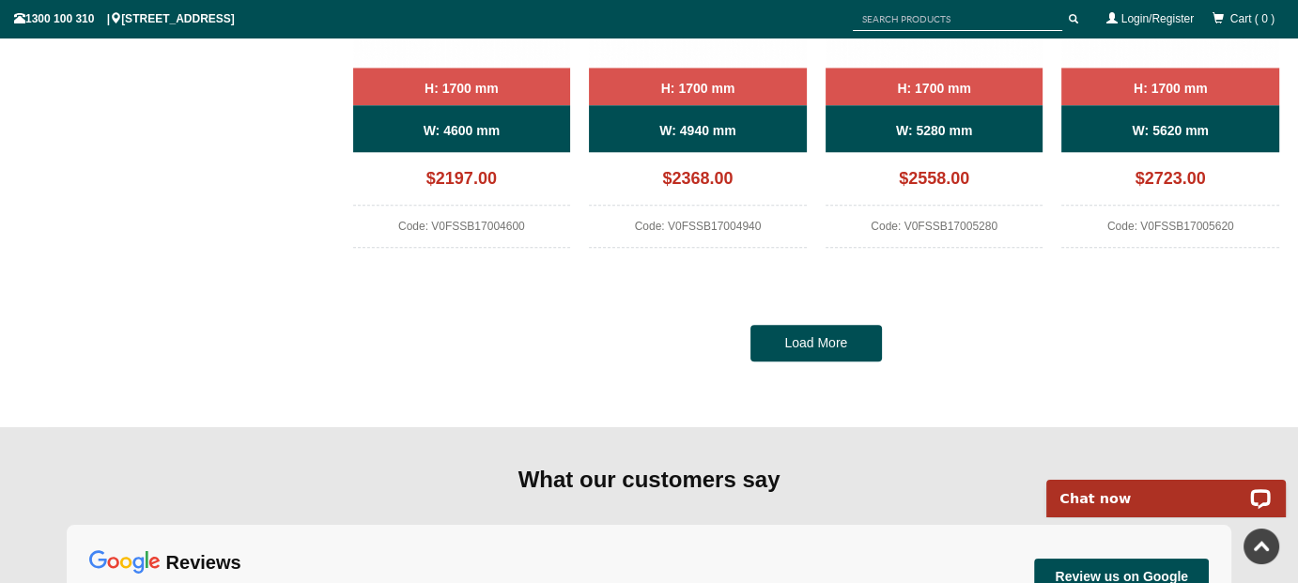
drag, startPoint x: 807, startPoint y: 348, endPoint x: 927, endPoint y: 380, distance: 124.4
click at [808, 348] on link "Load More" at bounding box center [817, 344] width 132 height 38
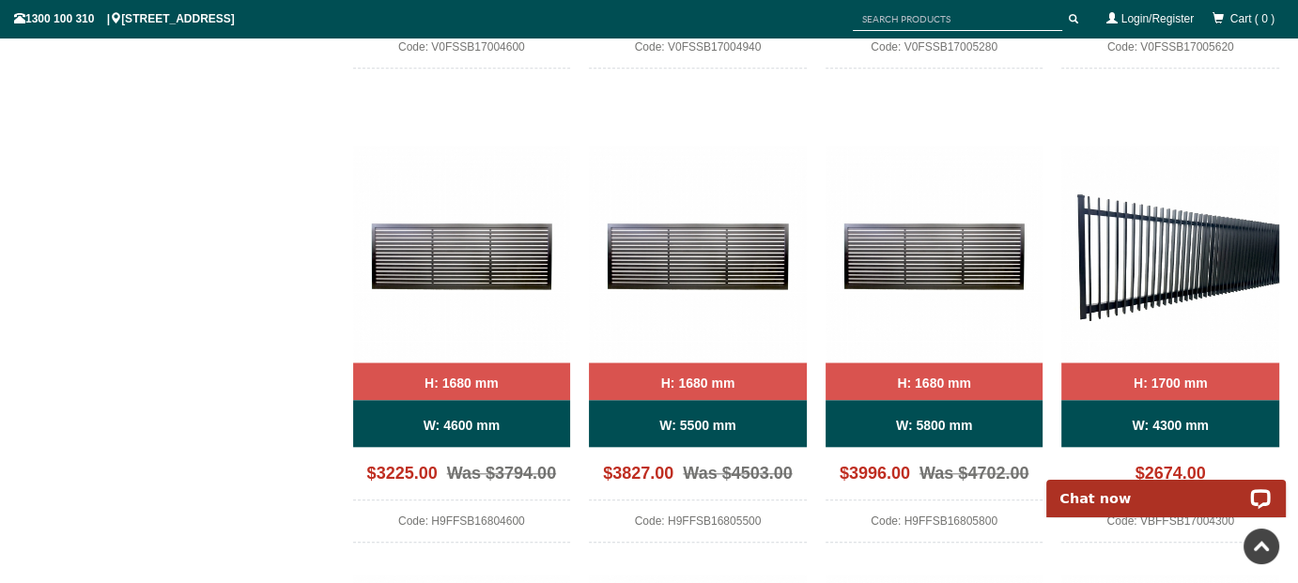
scroll to position [1926, 0]
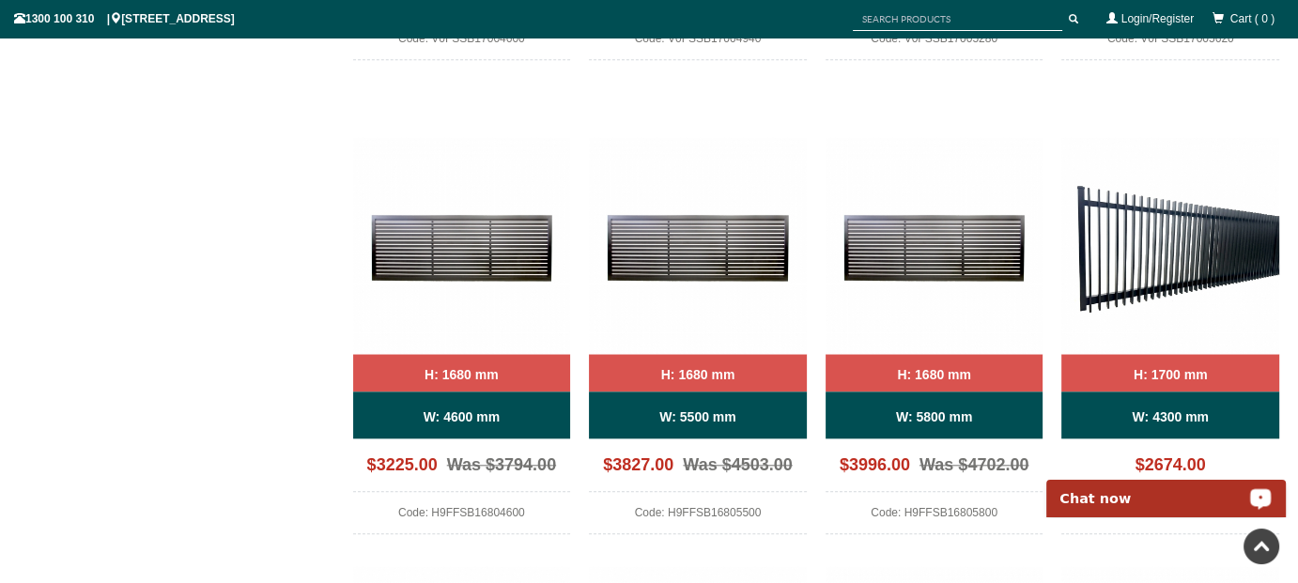
click at [498, 256] on img at bounding box center [462, 246] width 218 height 218
click at [1168, 497] on p "Chat now" at bounding box center [1154, 498] width 186 height 15
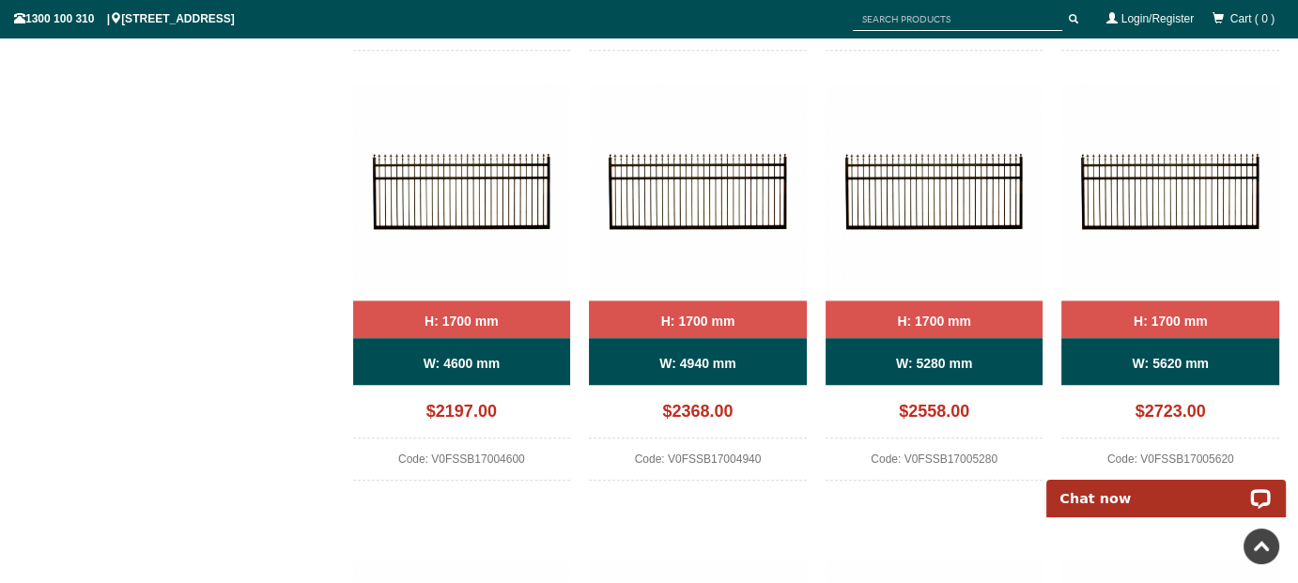
scroll to position [1503, 0]
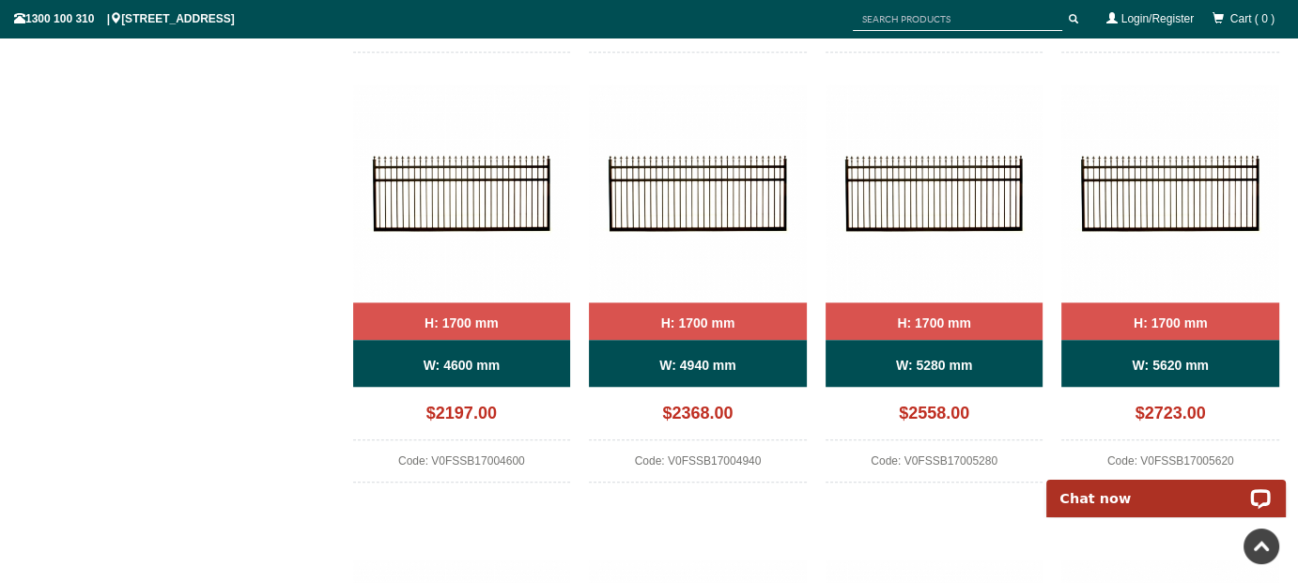
drag, startPoint x: 1297, startPoint y: 223, endPoint x: 1311, endPoint y: 84, distance: 139.8
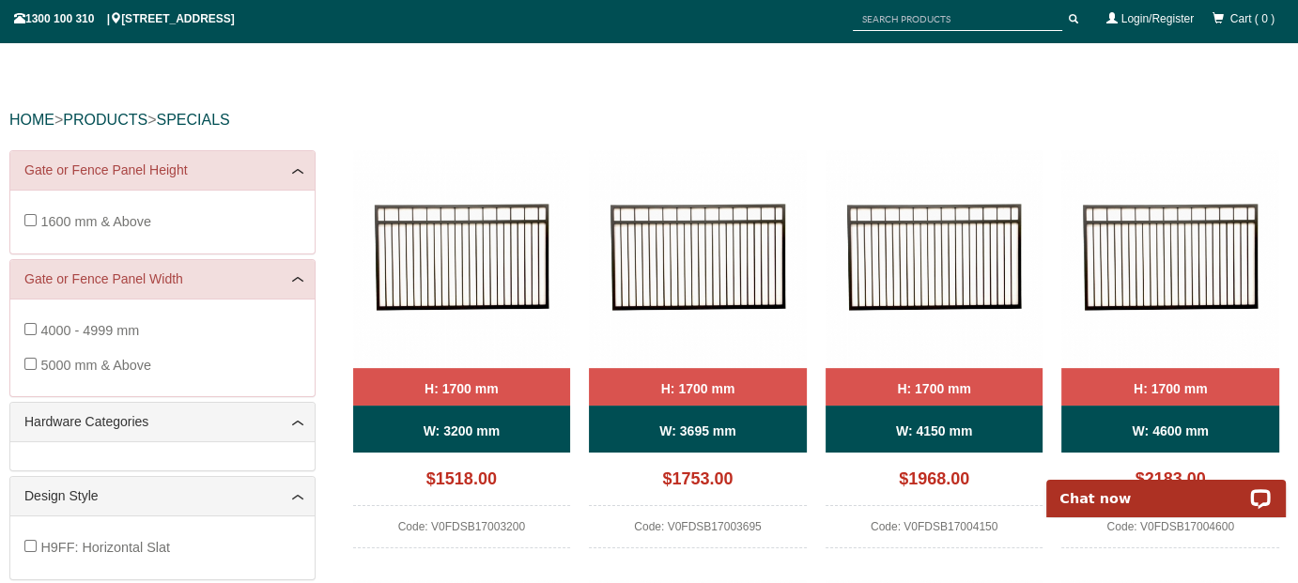
scroll to position [0, 0]
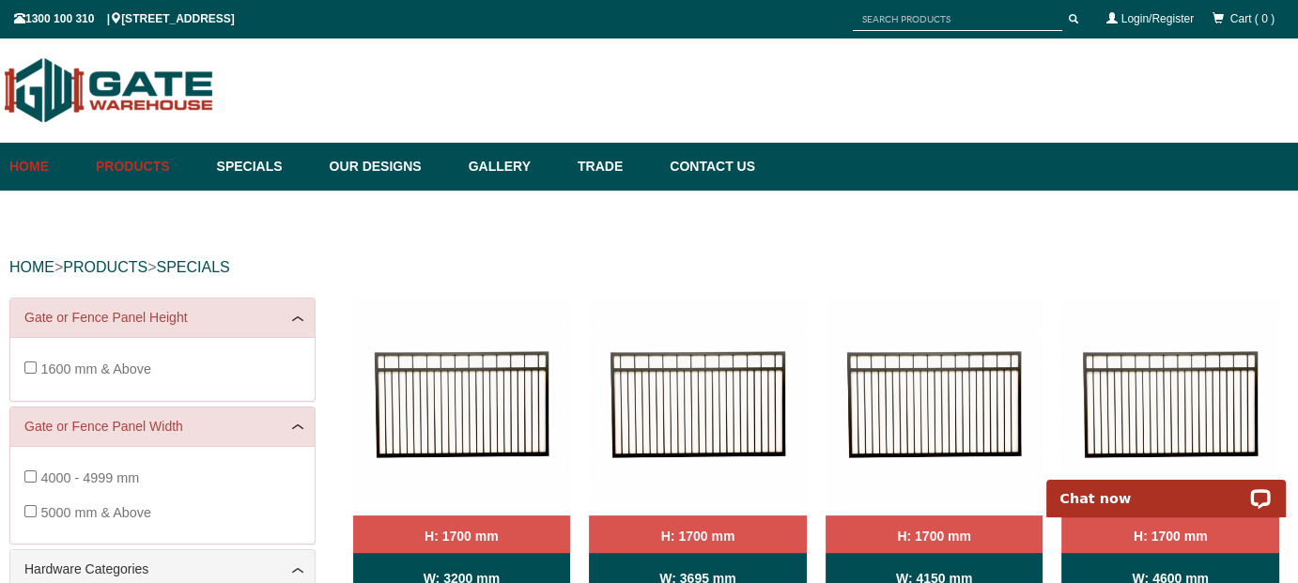
click at [30, 163] on link "Home" at bounding box center [47, 167] width 77 height 48
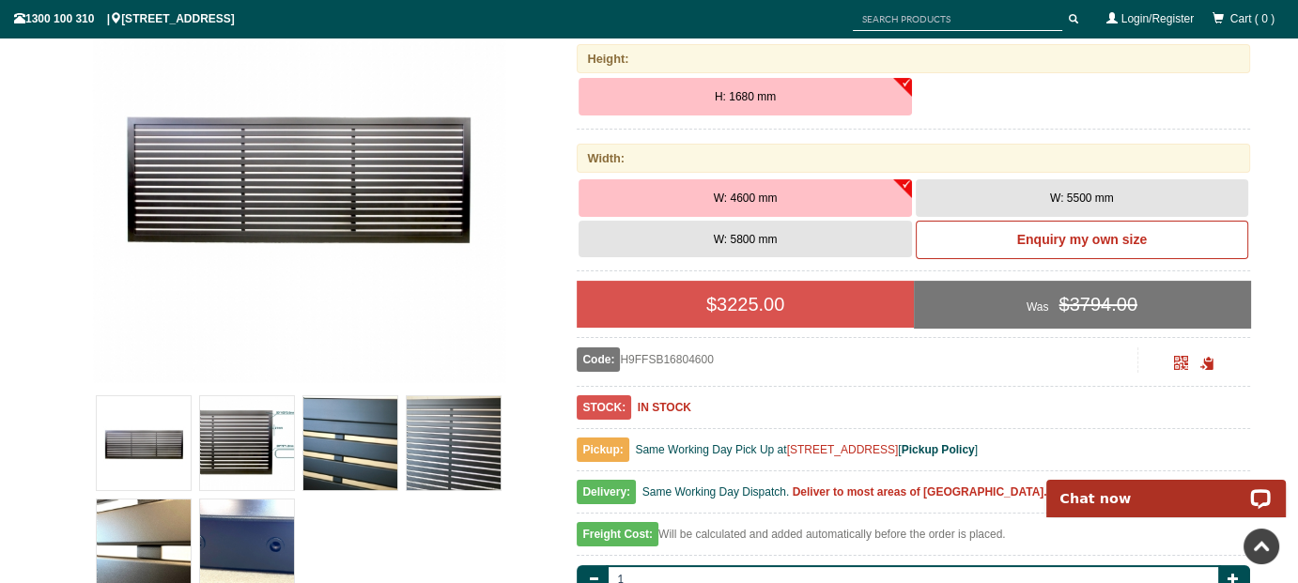
scroll to position [235, 0]
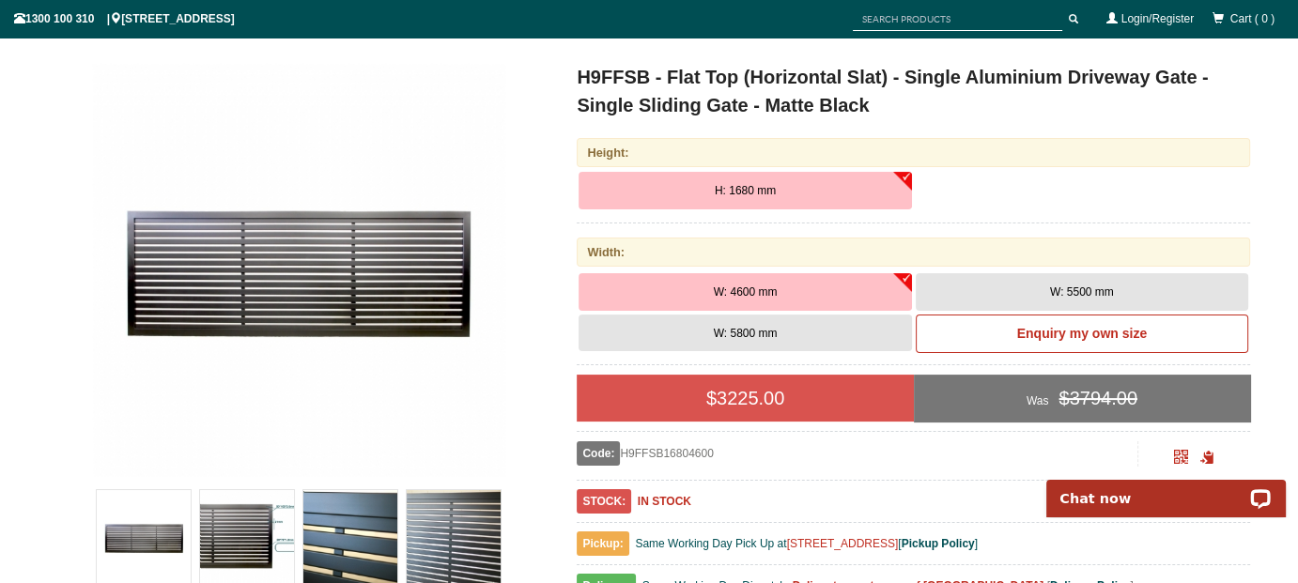
click at [799, 287] on button "W: 4600 mm" at bounding box center [745, 292] width 333 height 38
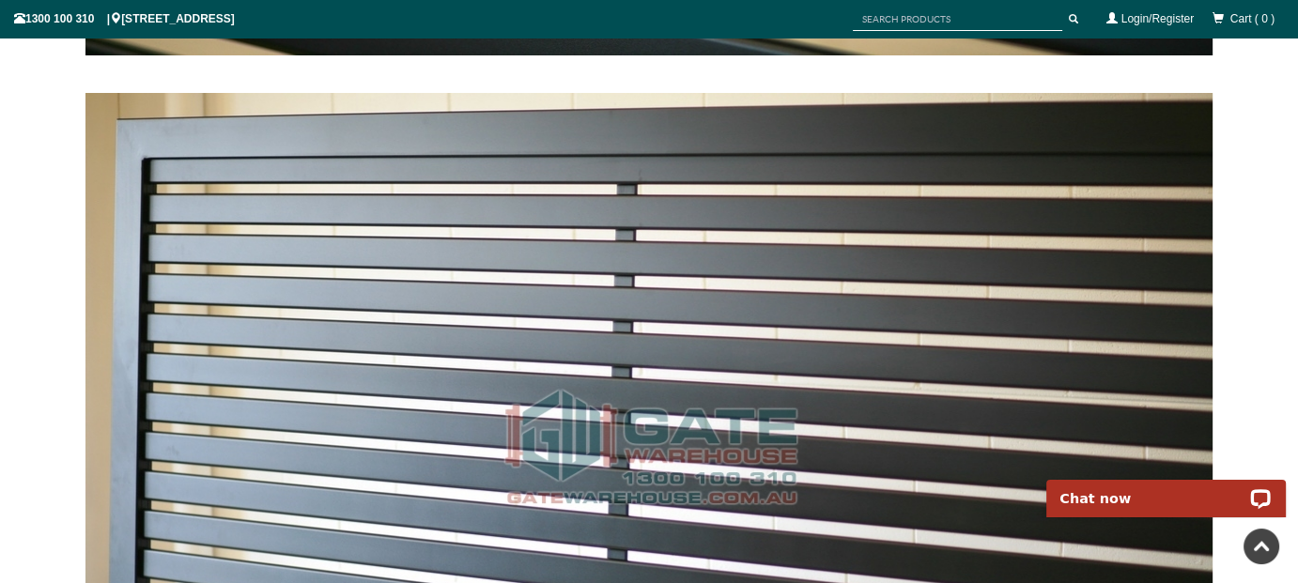
scroll to position [0, 0]
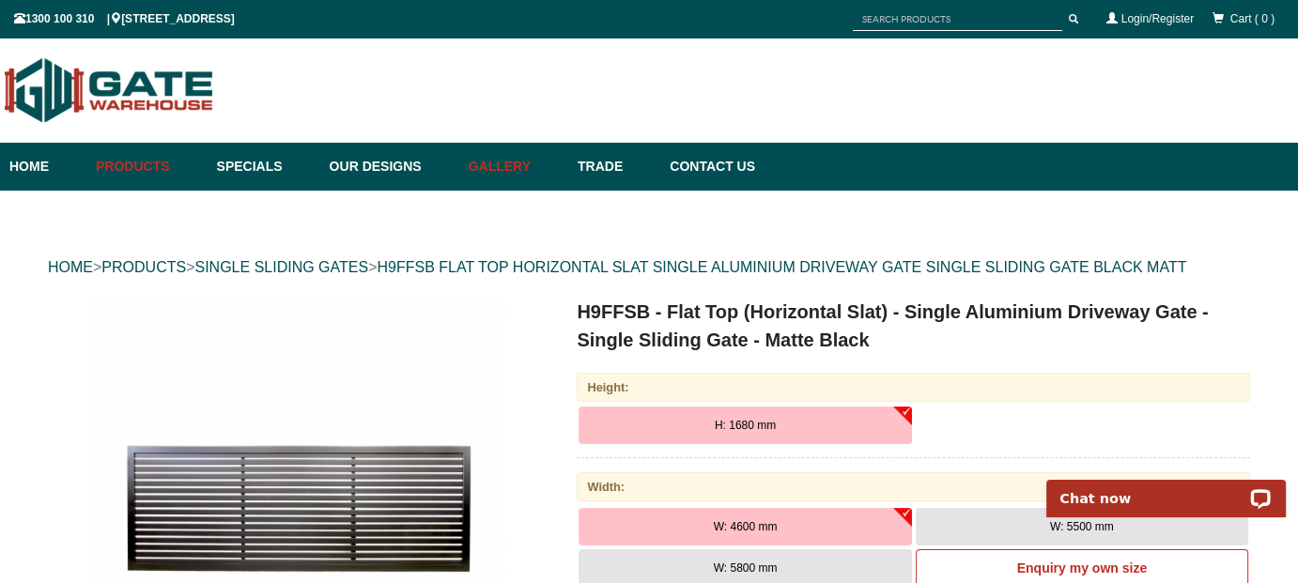
click at [541, 165] on link "Gallery" at bounding box center [513, 167] width 109 height 48
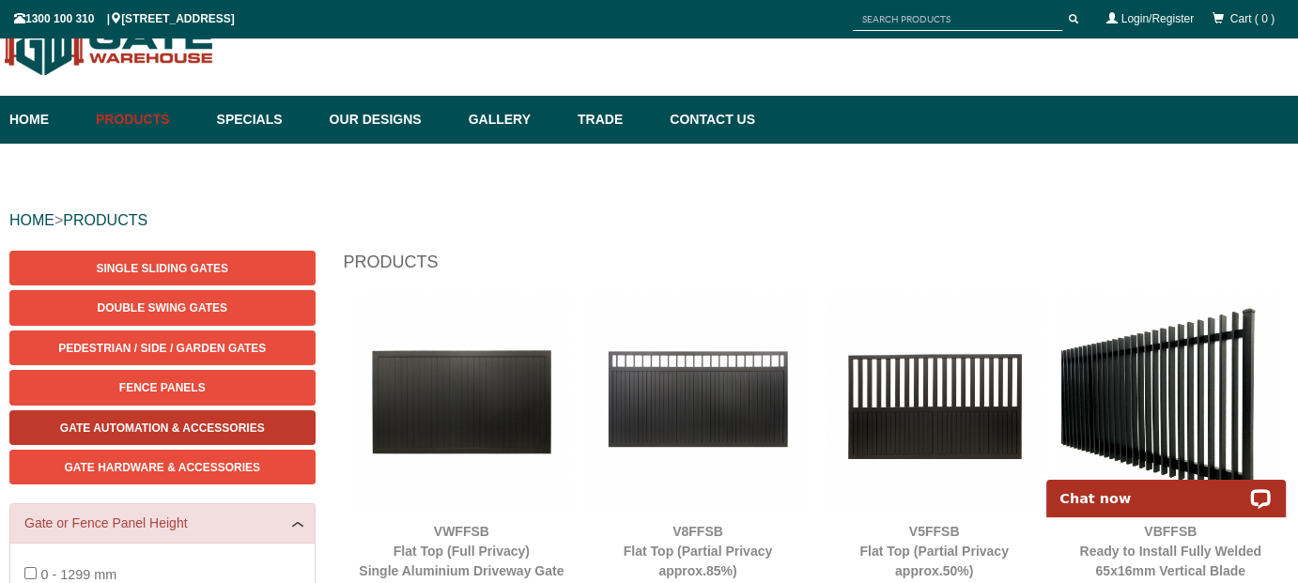
click at [240, 420] on link "Gate Automation & Accessories" at bounding box center [162, 428] width 306 height 35
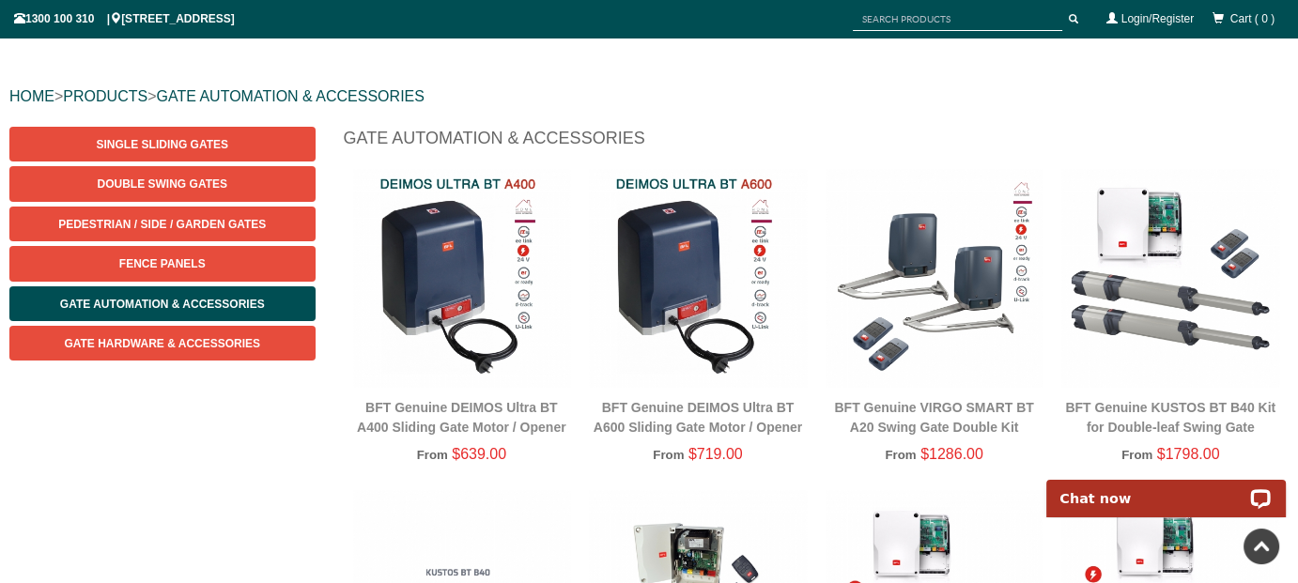
scroll to position [141, 0]
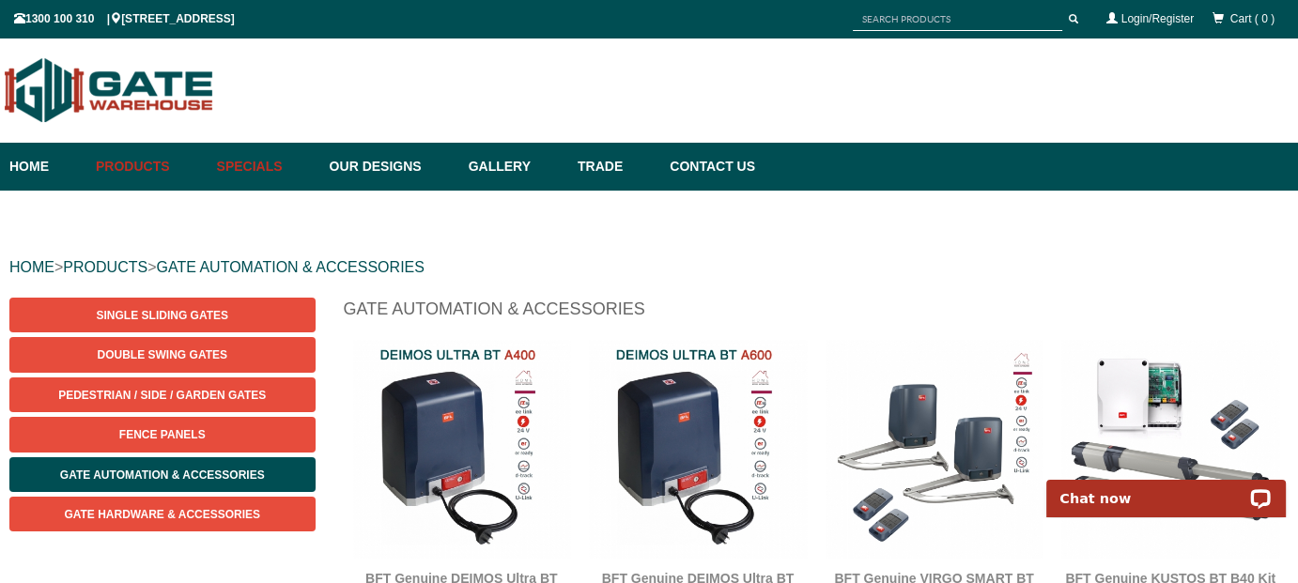
click at [278, 164] on link "Specials" at bounding box center [264, 167] width 113 height 48
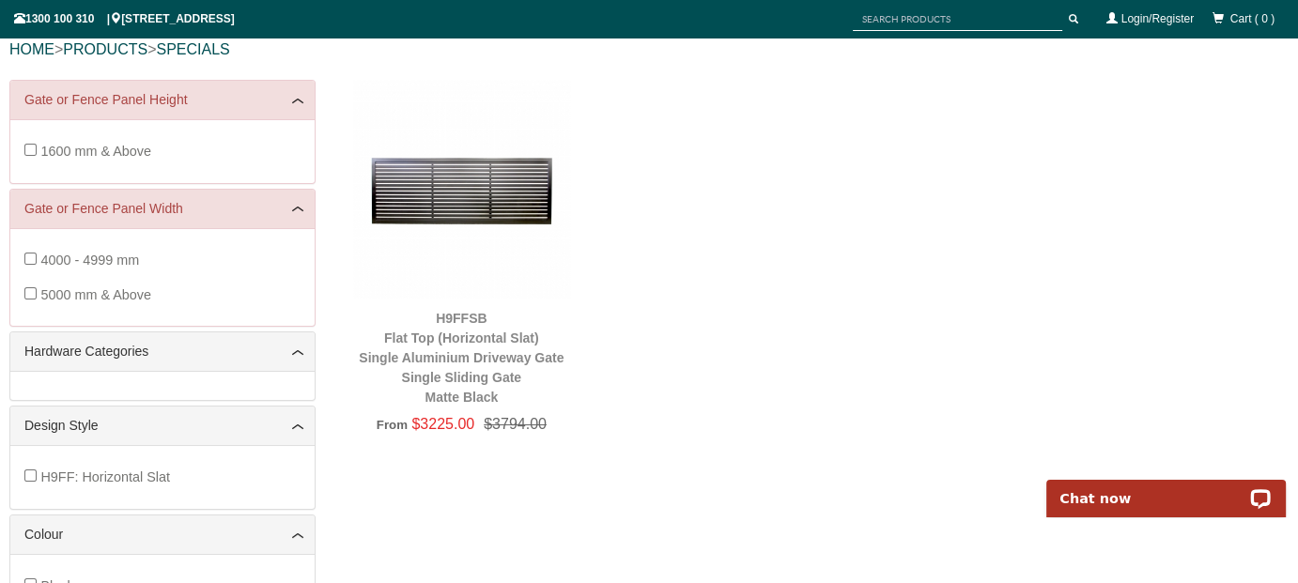
scroll to position [235, 0]
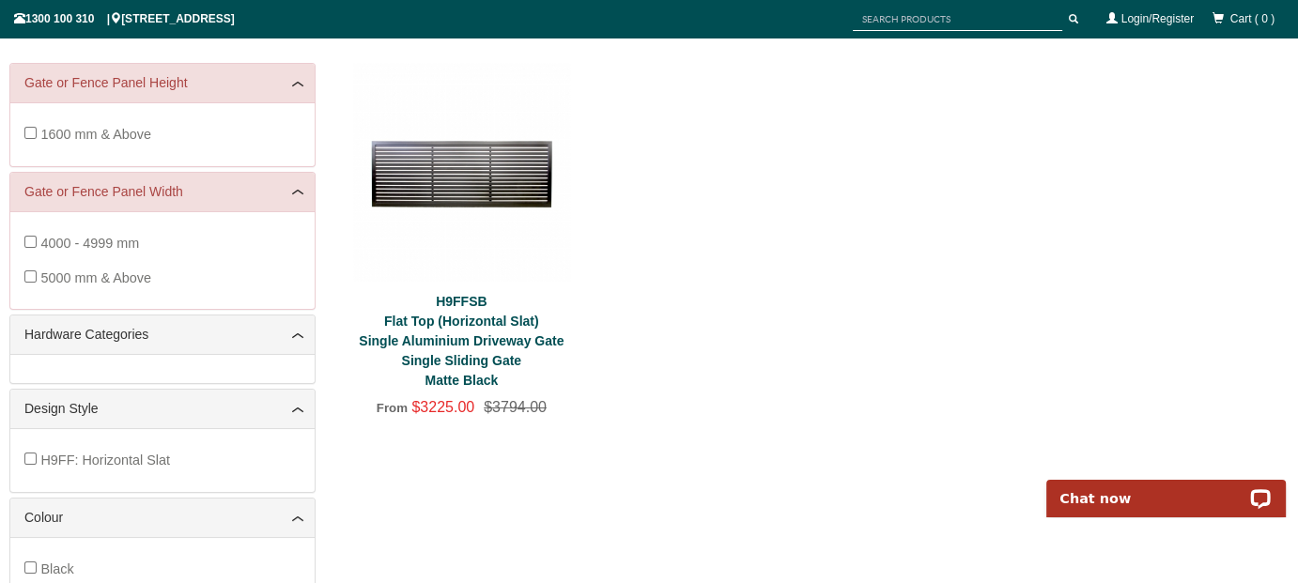
click at [468, 333] on link "H9FFSB Flat Top (Horizontal Slat) Single Aluminium Driveway Gate Single Sliding…" at bounding box center [461, 341] width 205 height 94
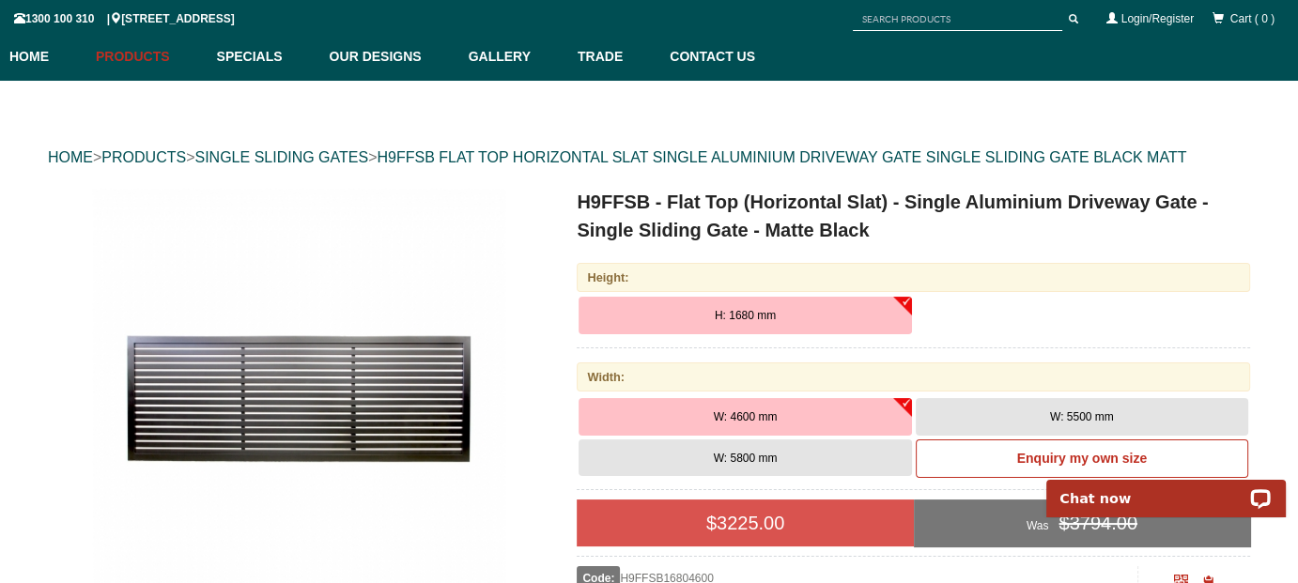
scroll to position [141, 0]
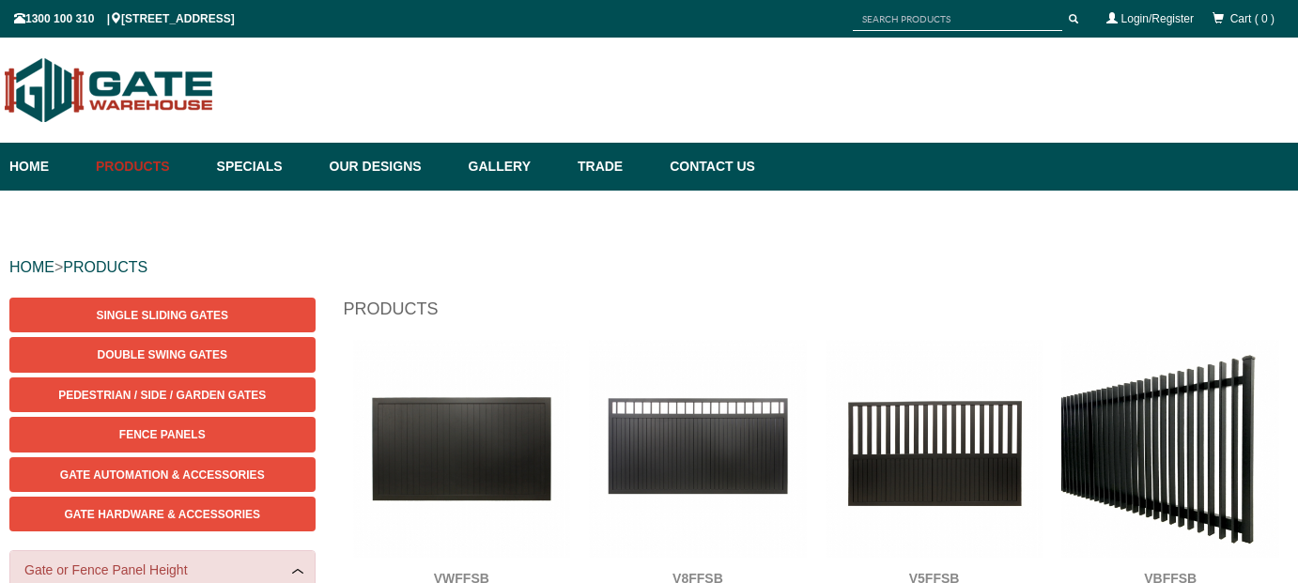
scroll to position [47, 0]
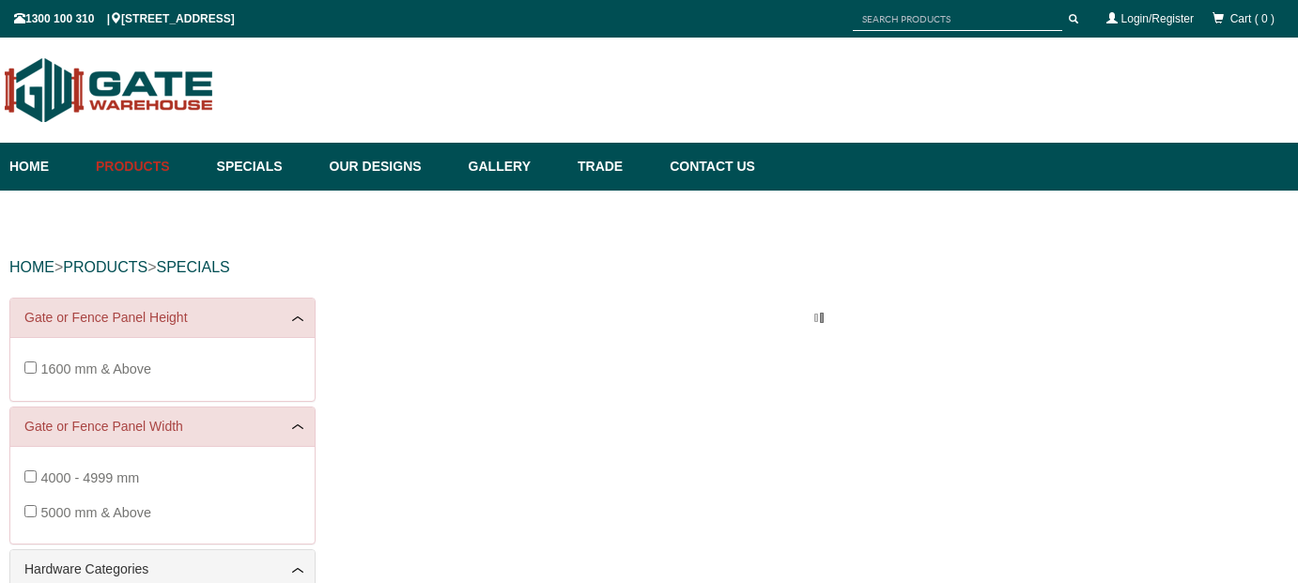
scroll to position [19, 0]
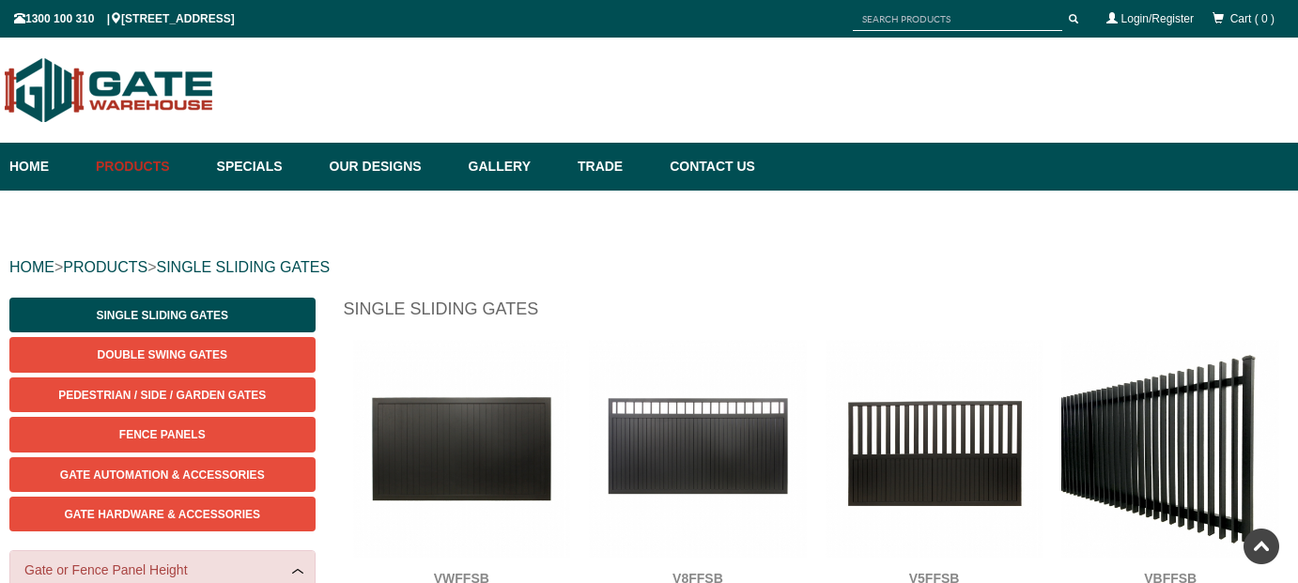
scroll to position [47, 0]
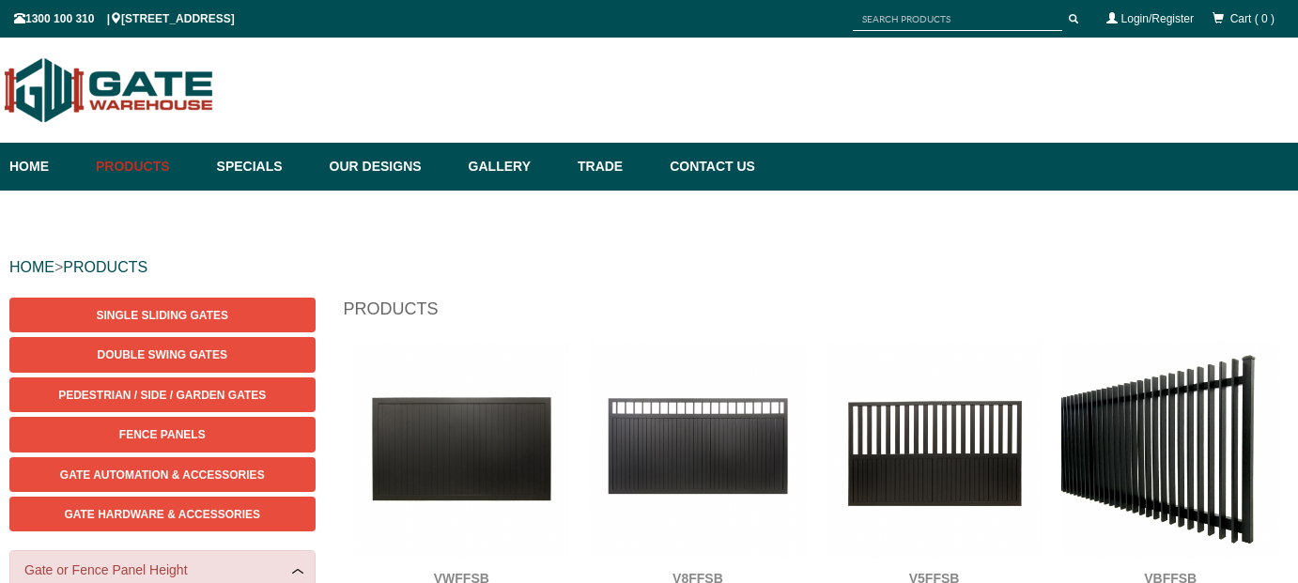
scroll to position [47, 0]
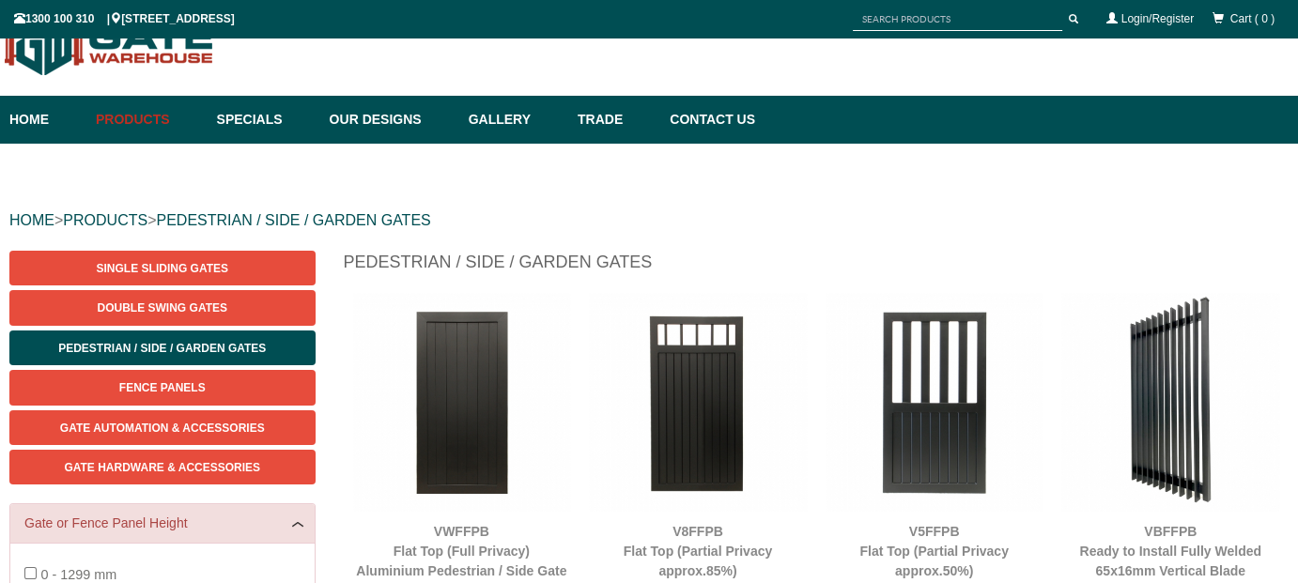
scroll to position [141, 0]
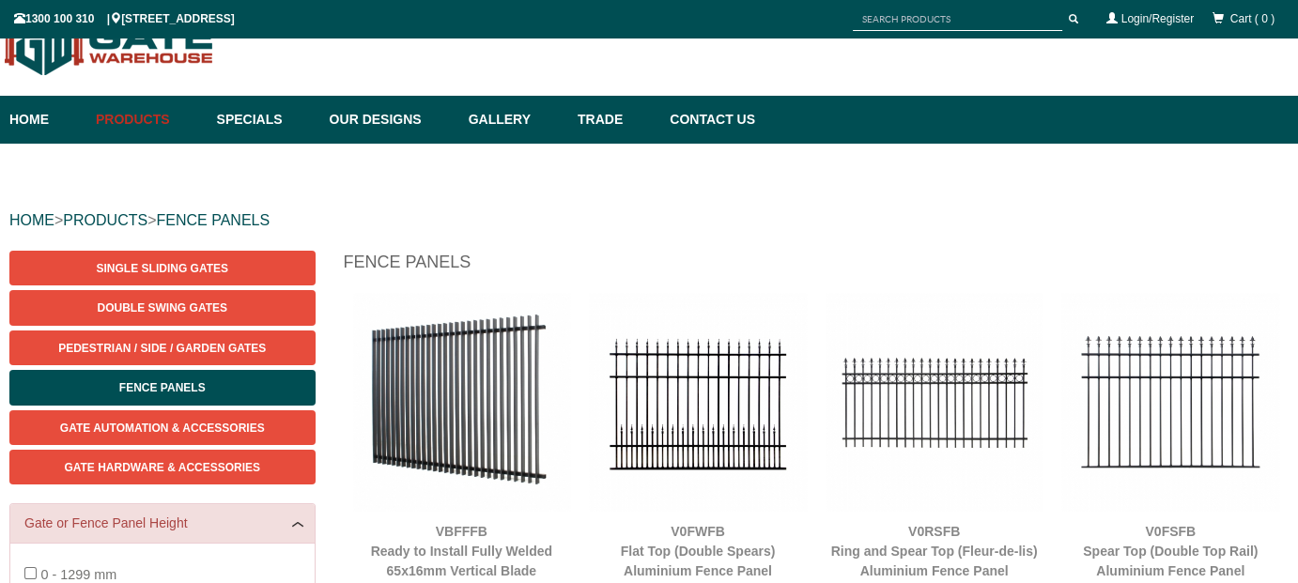
scroll to position [141, 0]
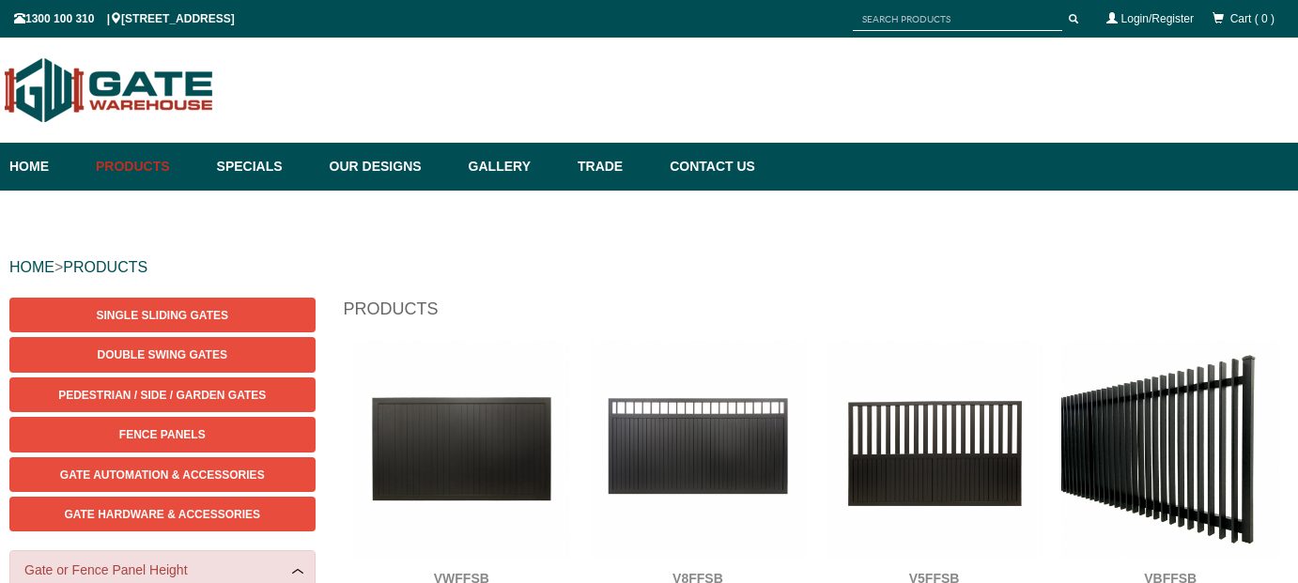
scroll to position [47, 0]
